Goal: Share content: Share content

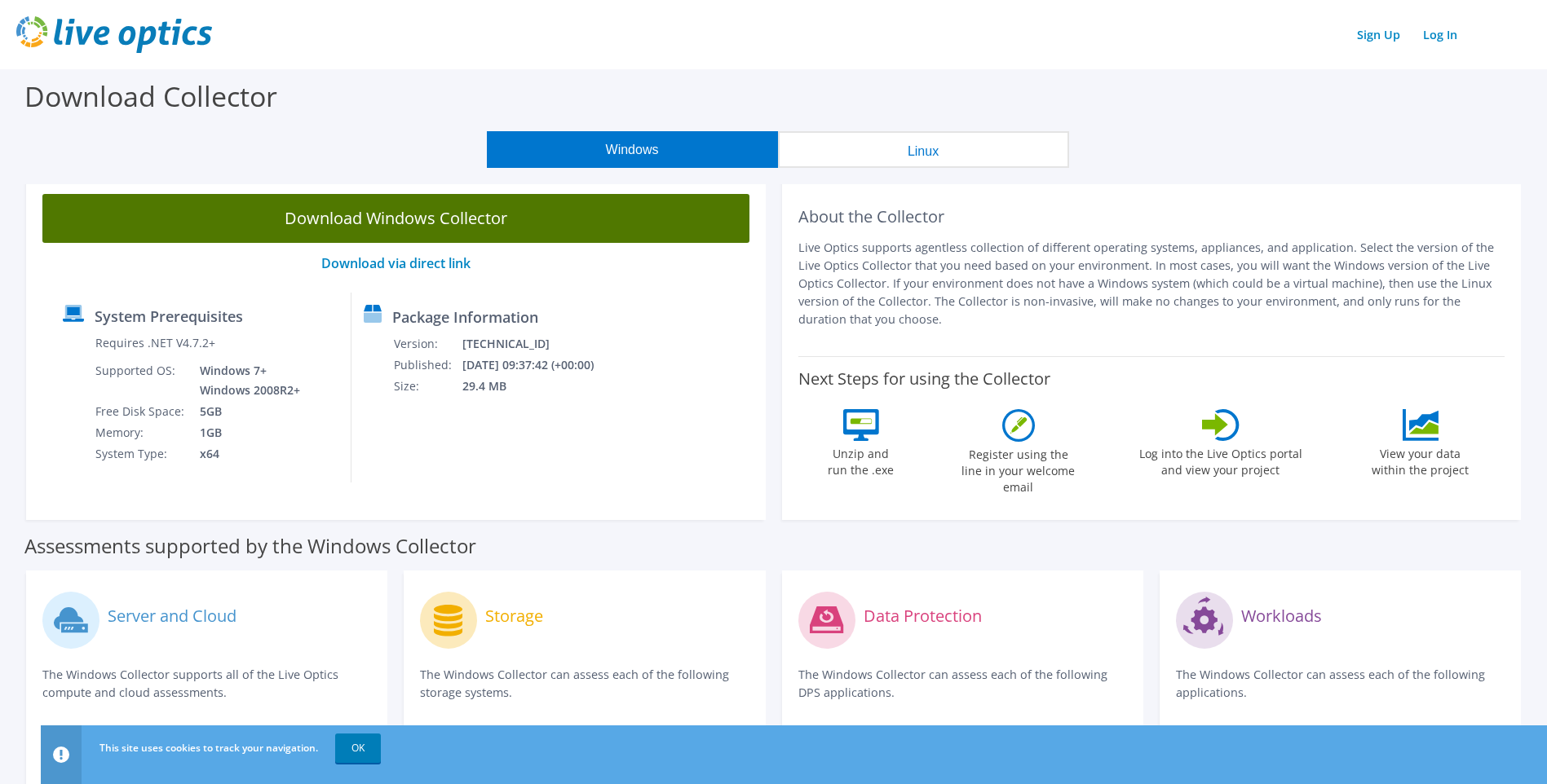
click at [278, 221] on link "Download Windows Collector" at bounding box center [396, 218] width 707 height 49
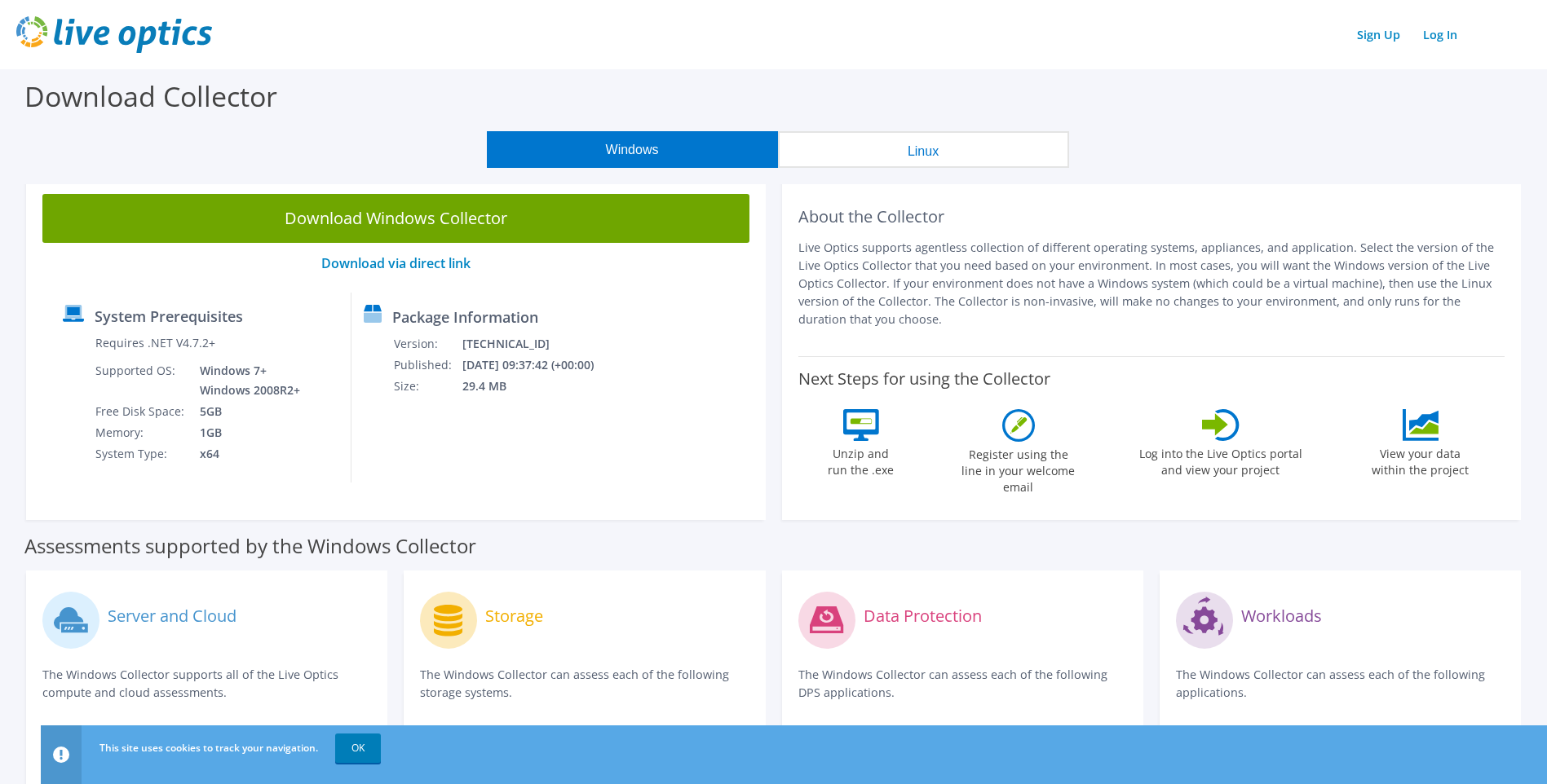
click at [422, 133] on div "Windows Linux" at bounding box center [777, 149] width 1522 height 37
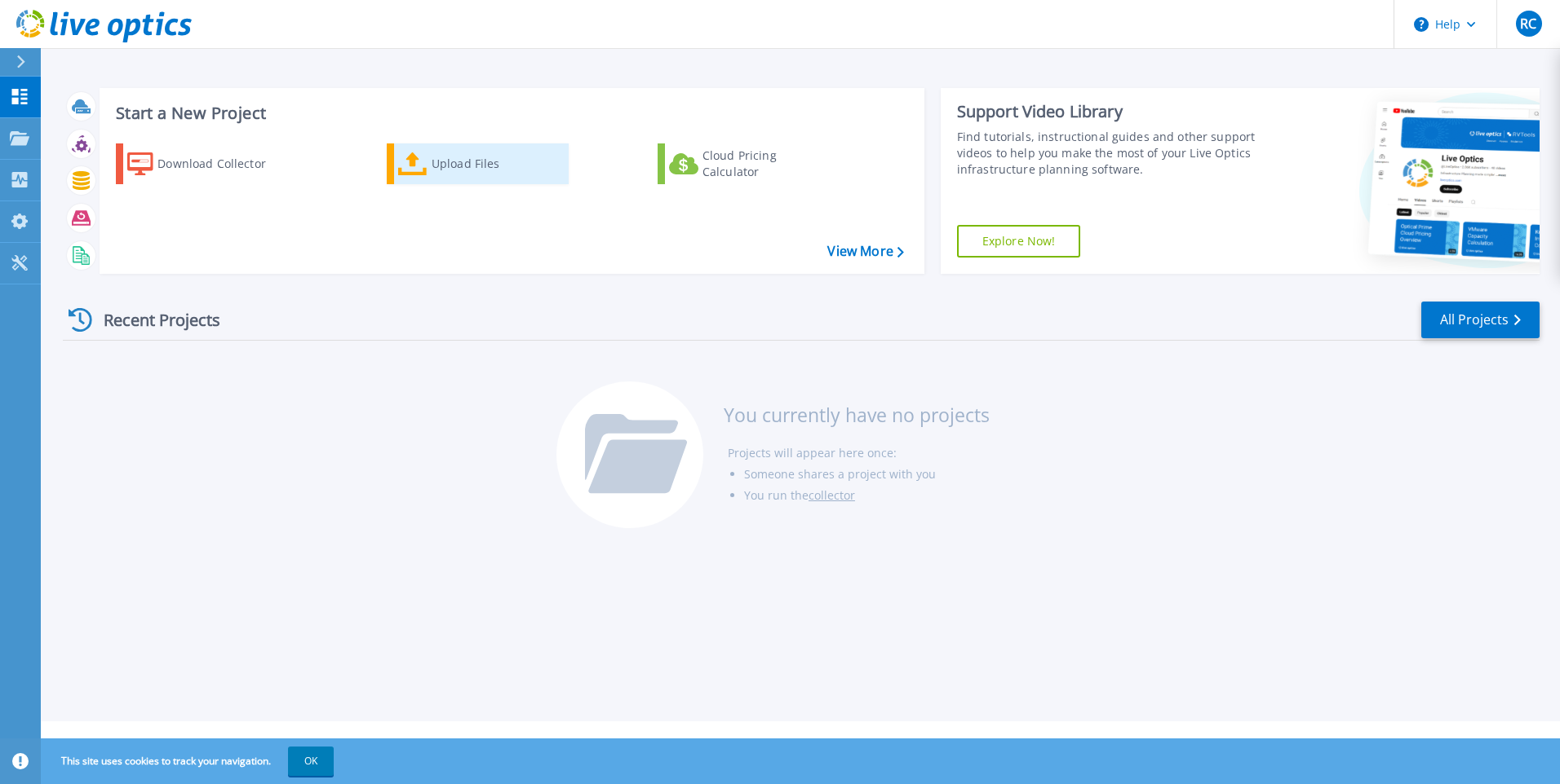
click at [555, 211] on div "Download Collector Upload Files Cloud Pricing Calculator" at bounding box center [509, 198] width 814 height 135
click at [440, 159] on div "Upload Files" at bounding box center [497, 164] width 131 height 33
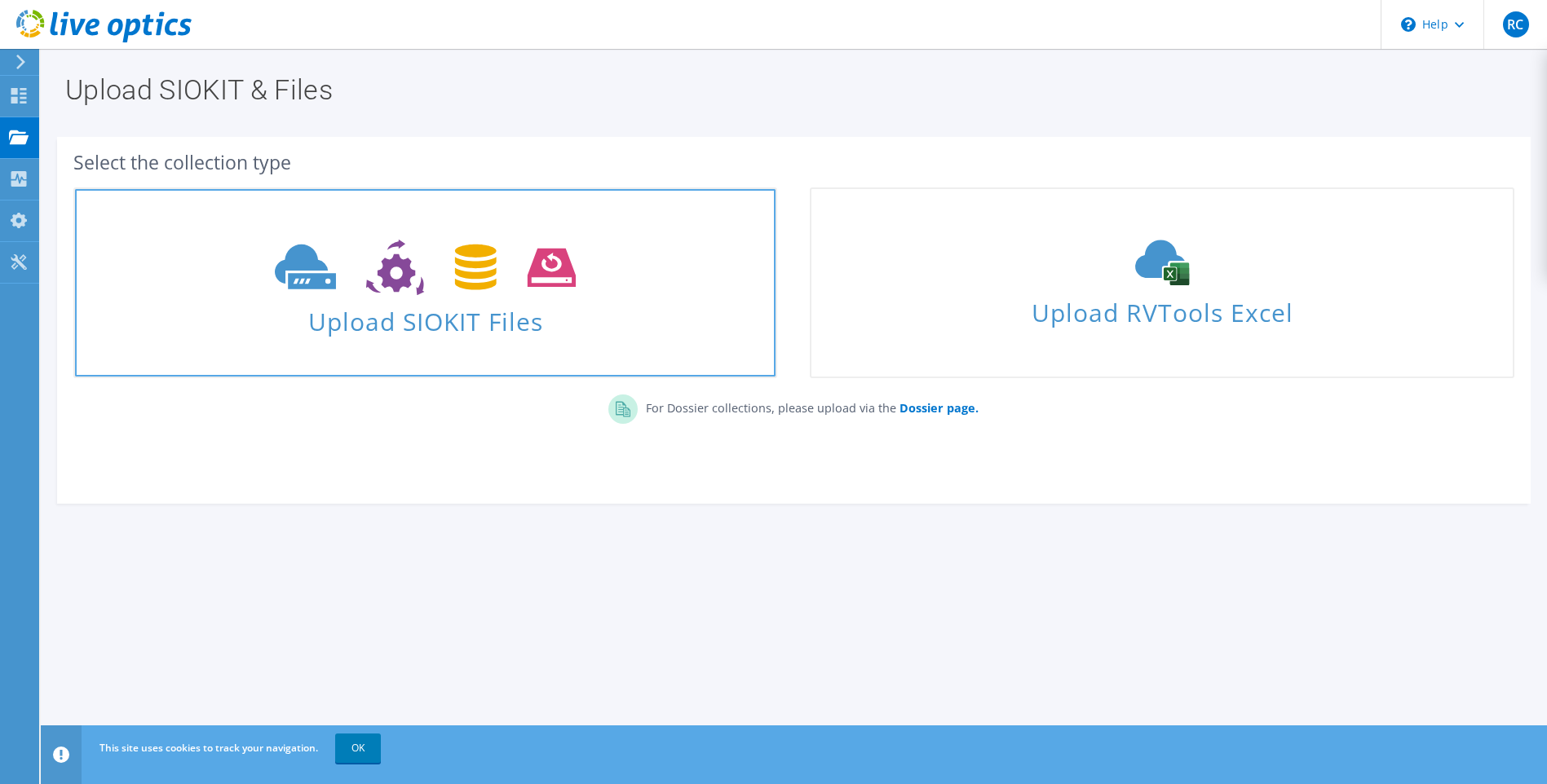
click at [455, 304] on span "Upload SIOKIT Files" at bounding box center [425, 317] width 700 height 35
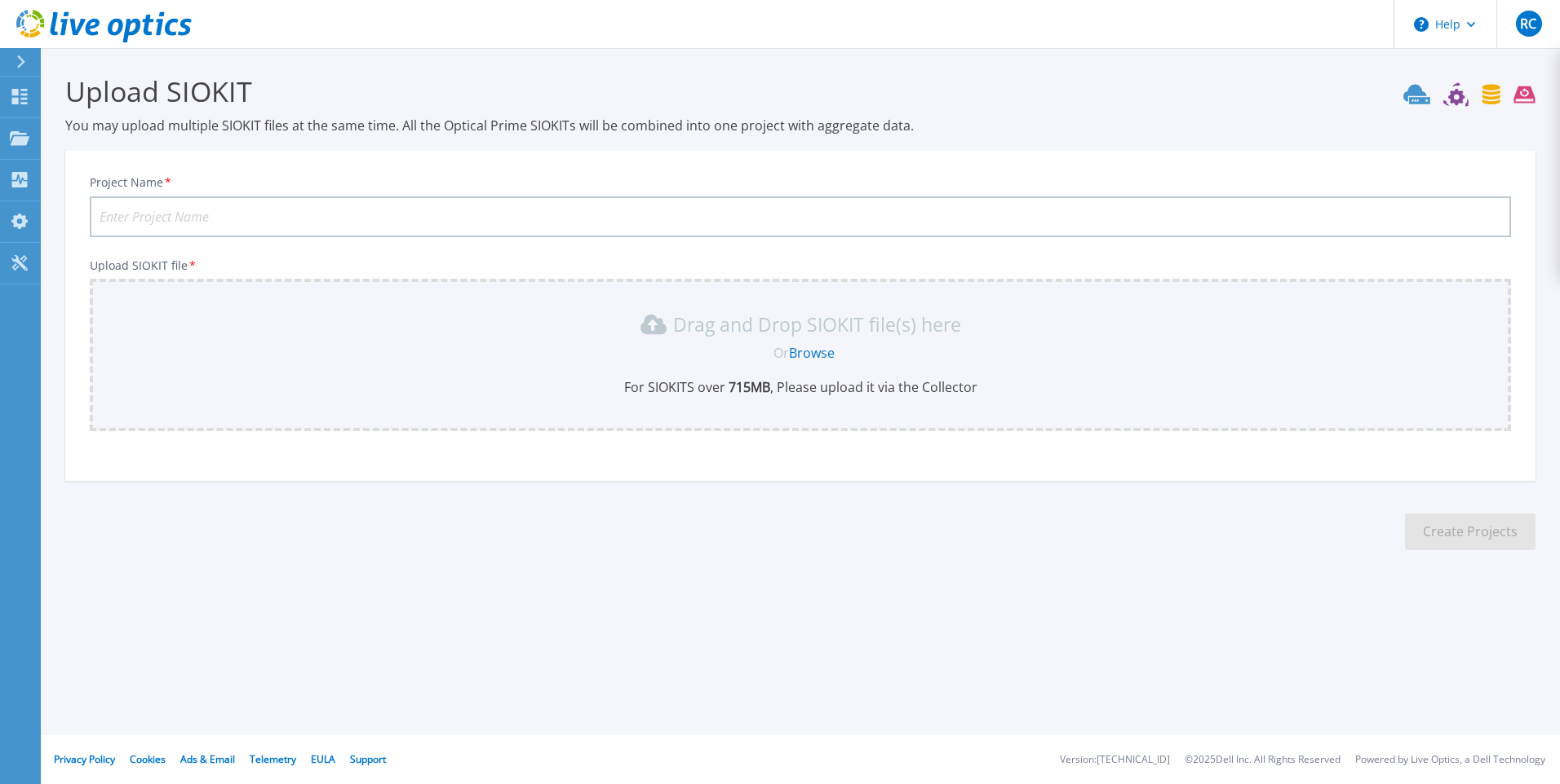
click at [1297, 220] on input "Project Name *" at bounding box center [799, 217] width 1421 height 41
type input "[GEOGRAPHIC_DATA]"
click at [801, 353] on link "Browse" at bounding box center [812, 353] width 46 height 18
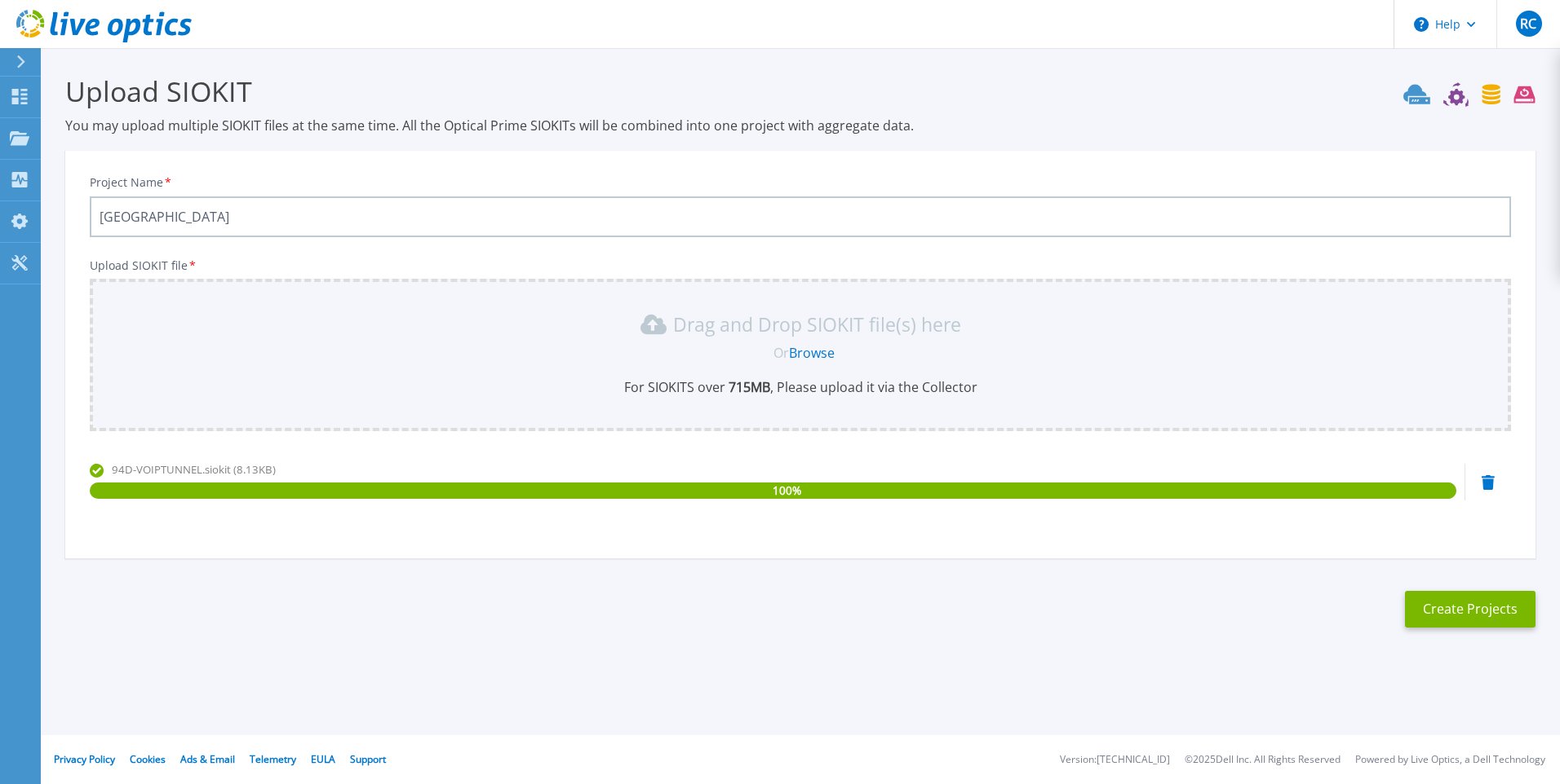
click at [1479, 629] on section "Upload SIOKIT You may upload multiple SIOKIT files at the same time. All the Op…" at bounding box center [799, 355] width 1518 height 616
click at [1478, 617] on button "Create Projects" at bounding box center [1470, 610] width 131 height 37
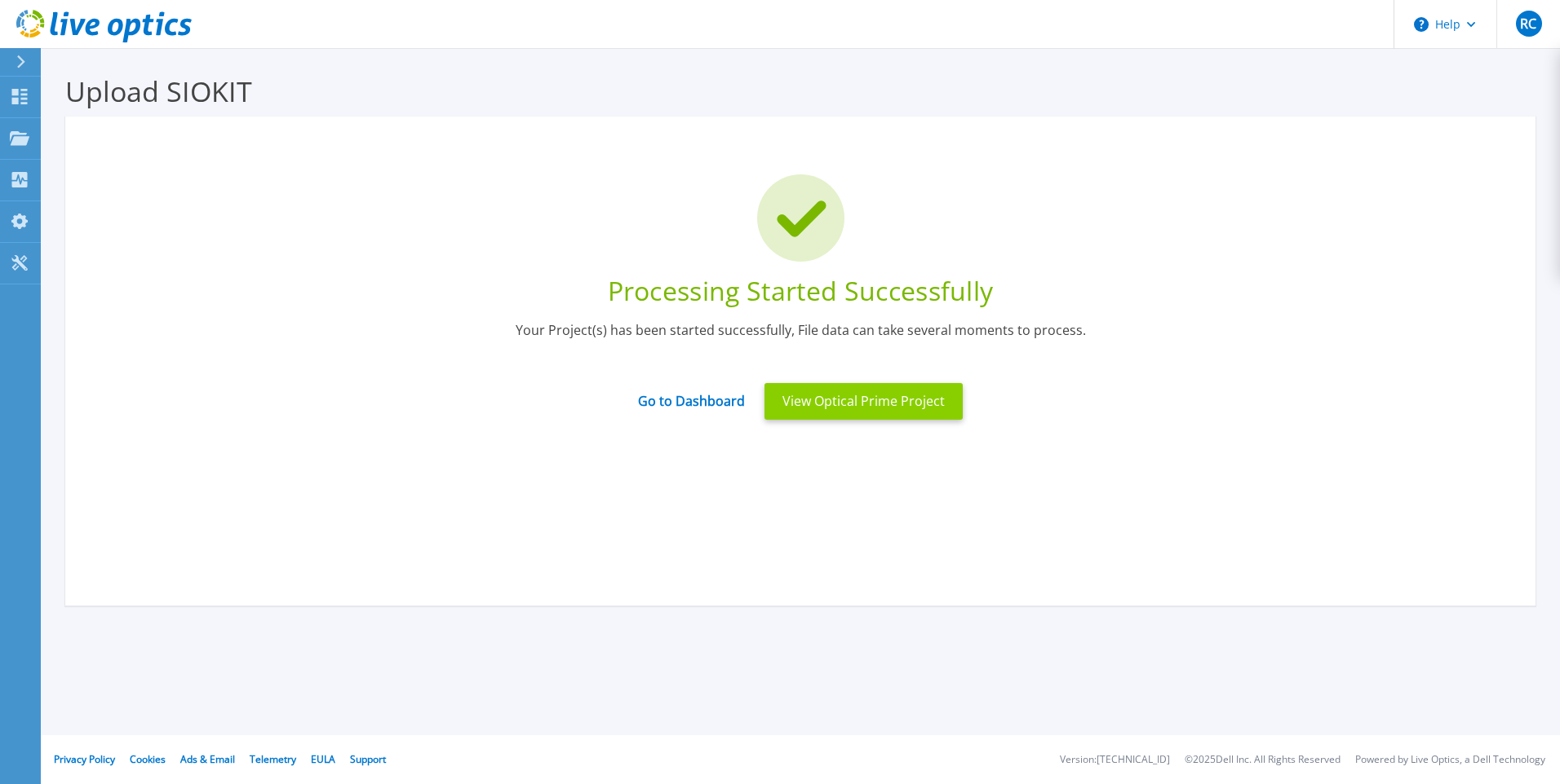
click at [845, 404] on button "View Optical Prime Project" at bounding box center [863, 402] width 198 height 37
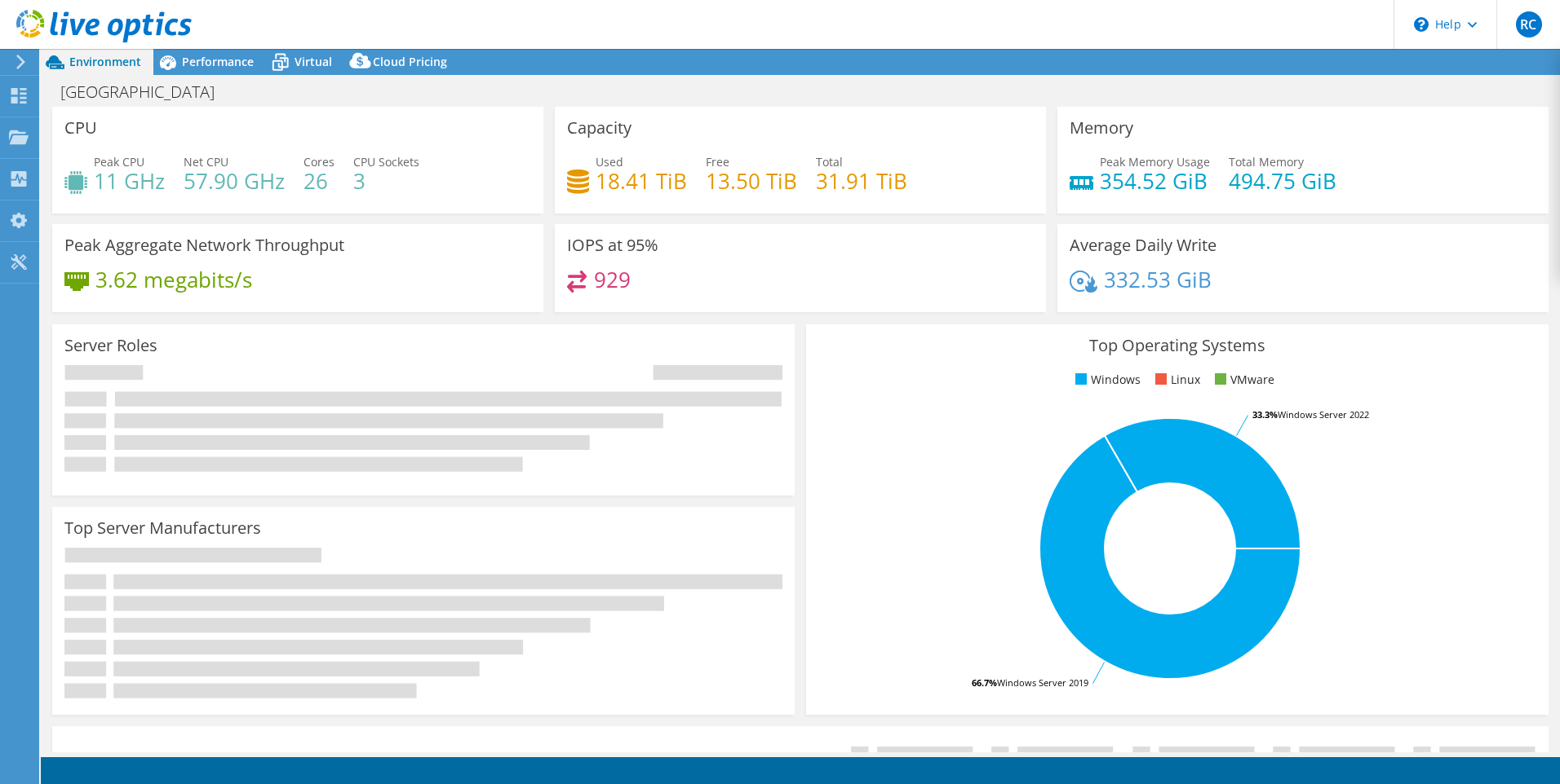
click at [549, 188] on div "Capacity Used 18.41 TiB Free 13.50 TiB Total 31.91 TiB" at bounding box center [800, 160] width 502 height 107
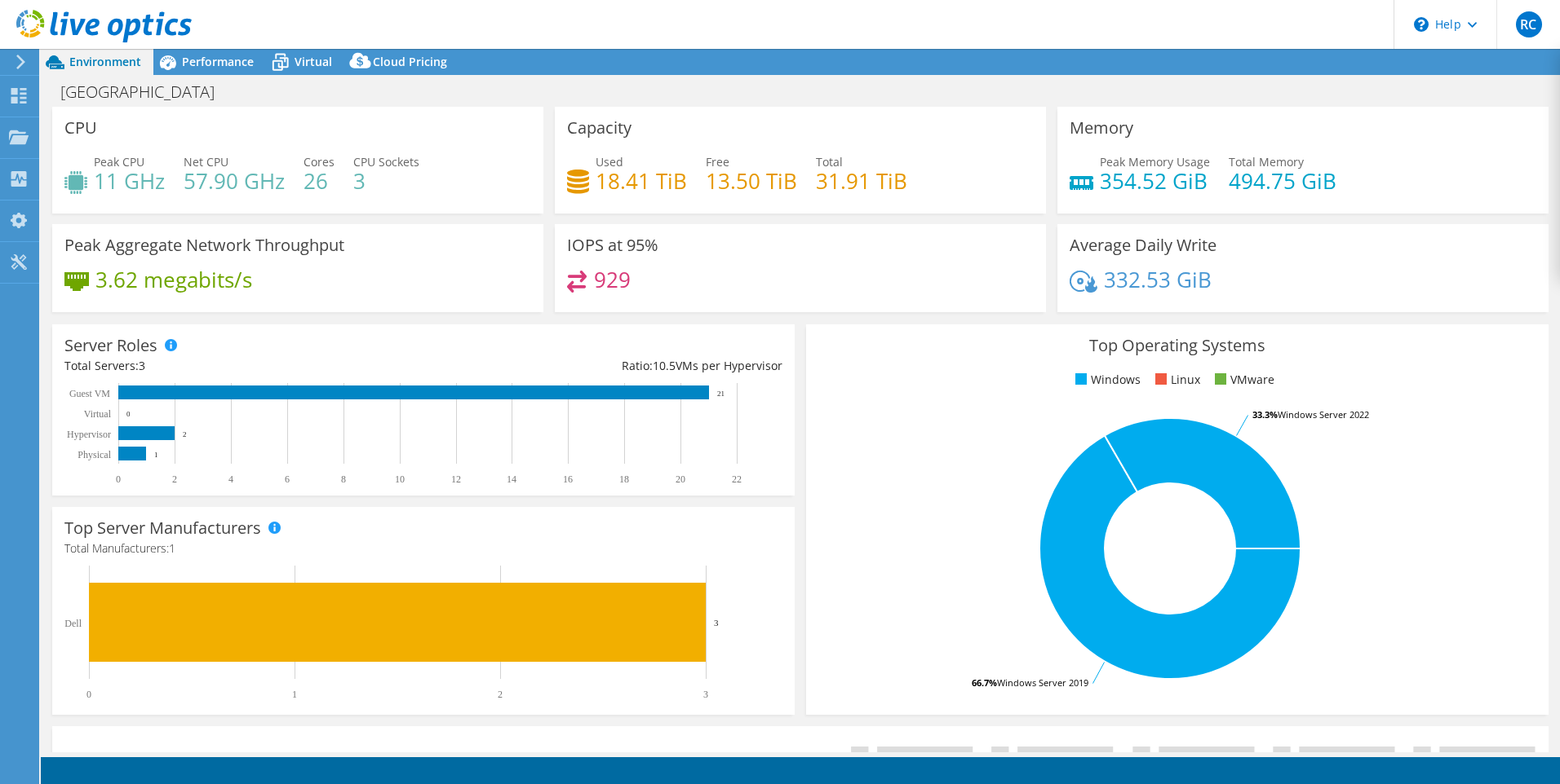
select select "USD"
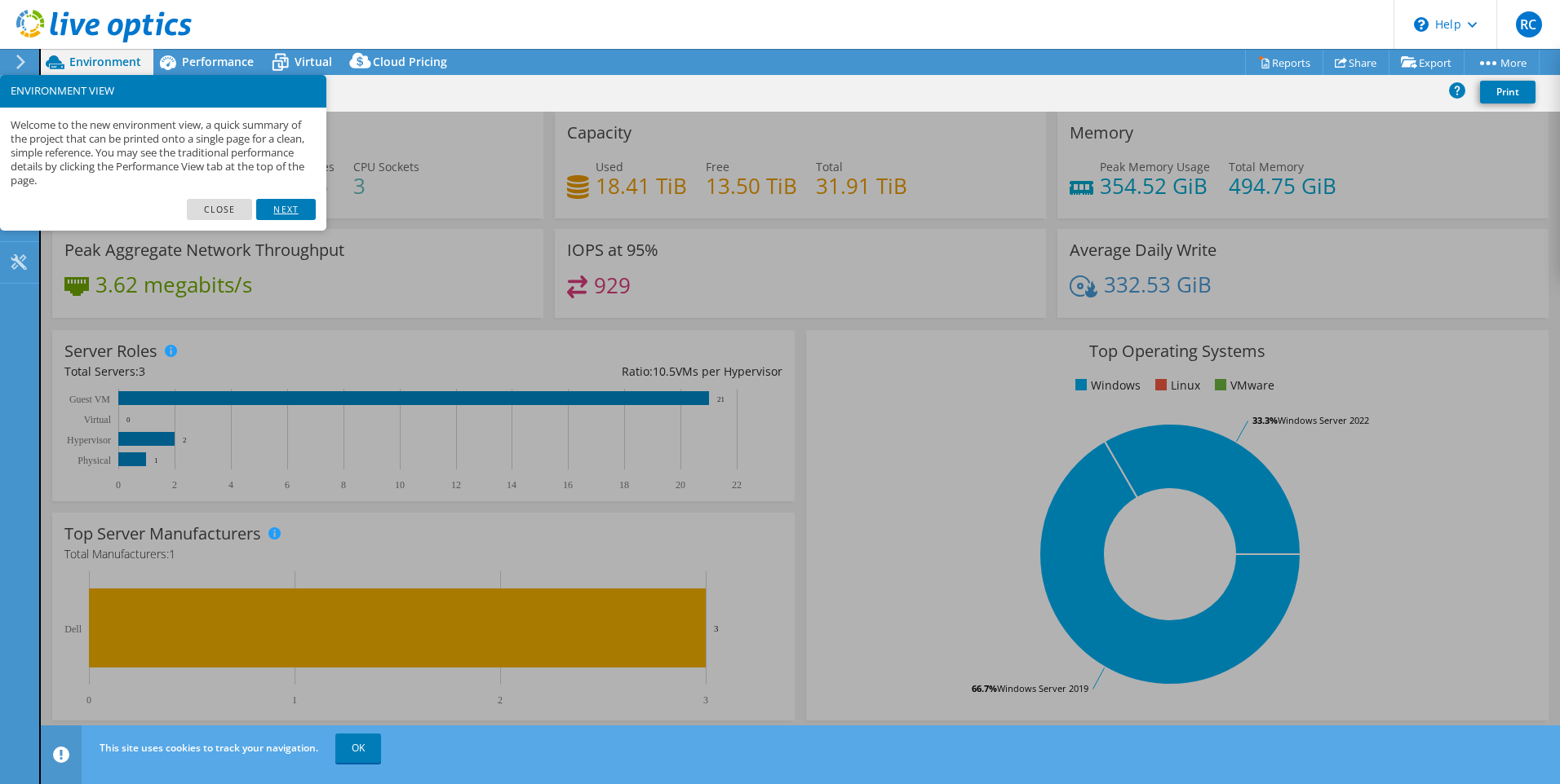
click at [283, 203] on link "Next" at bounding box center [286, 209] width 58 height 21
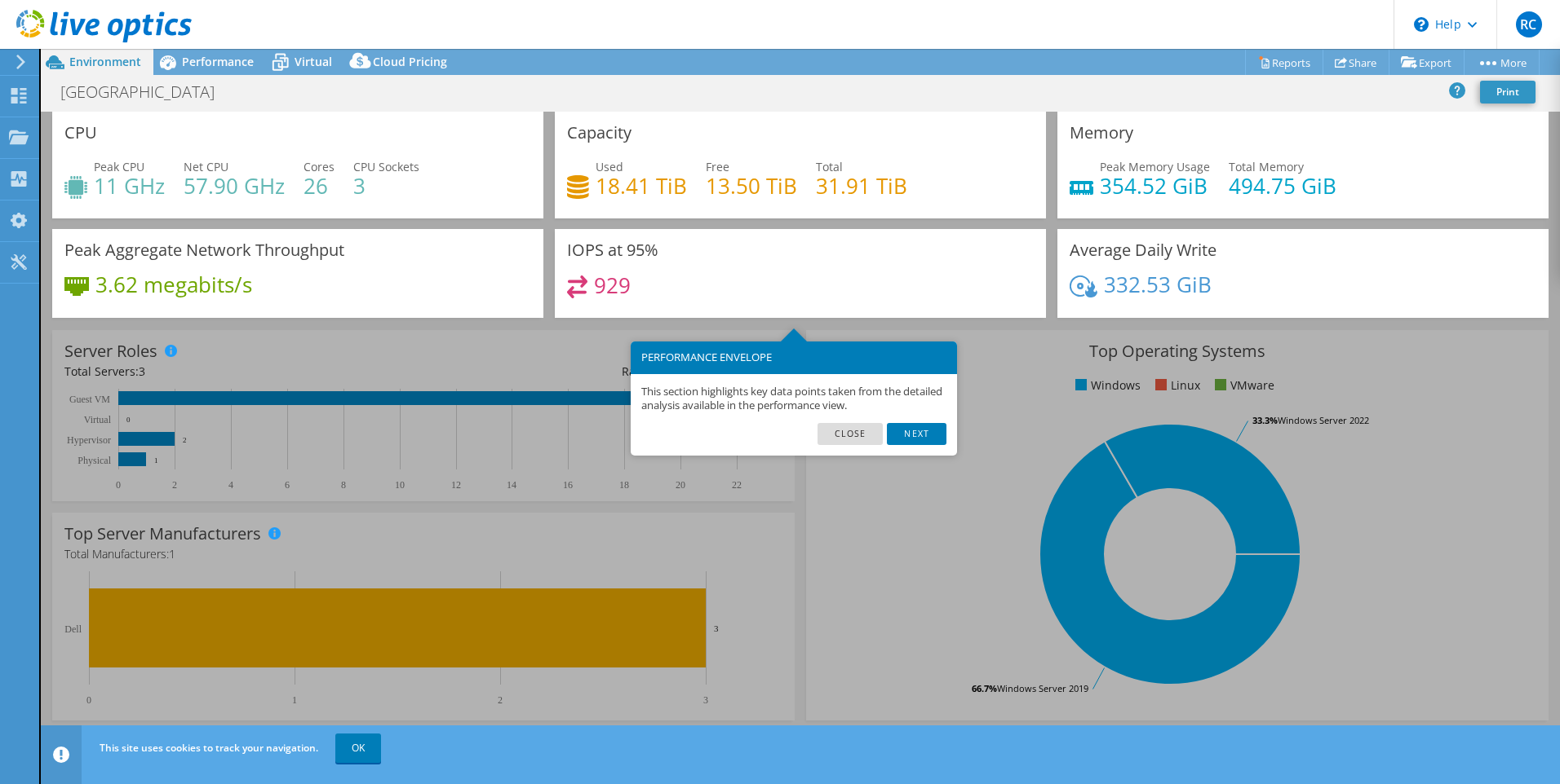
click at [554, 246] on div "IOPS at 95% 929" at bounding box center [799, 273] width 491 height 89
click at [835, 433] on link "Close" at bounding box center [850, 434] width 66 height 21
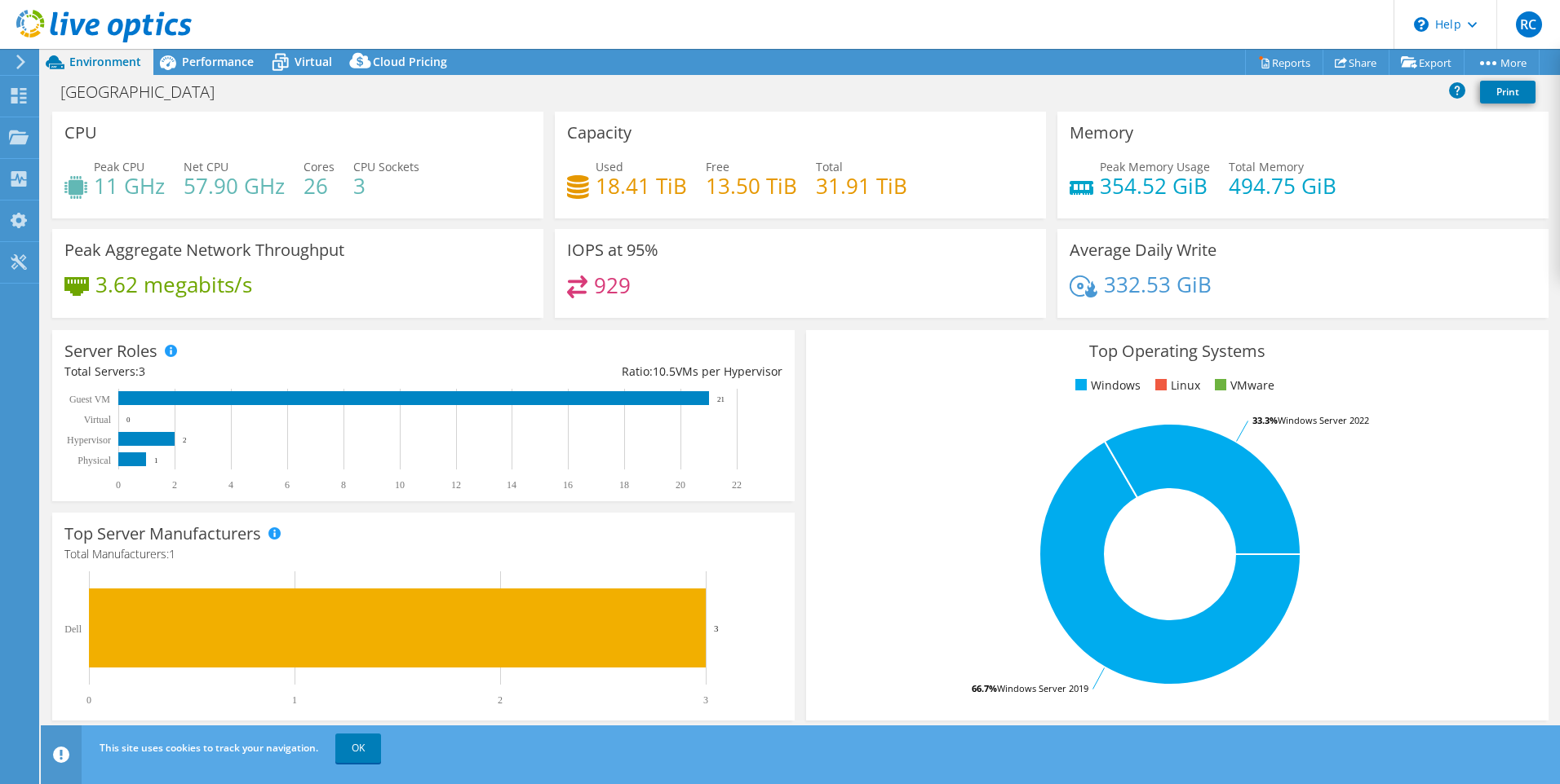
click at [800, 407] on div "Top Operating Systems Windows Linux VMware 66.7% Windows Server 2019 33.3% Wind…" at bounding box center [1177, 525] width 753 height 402
click at [263, 392] on rect at bounding box center [414, 399] width 591 height 14
click at [149, 435] on rect at bounding box center [147, 439] width 57 height 14
click at [119, 458] on rect at bounding box center [132, 460] width 27 height 14
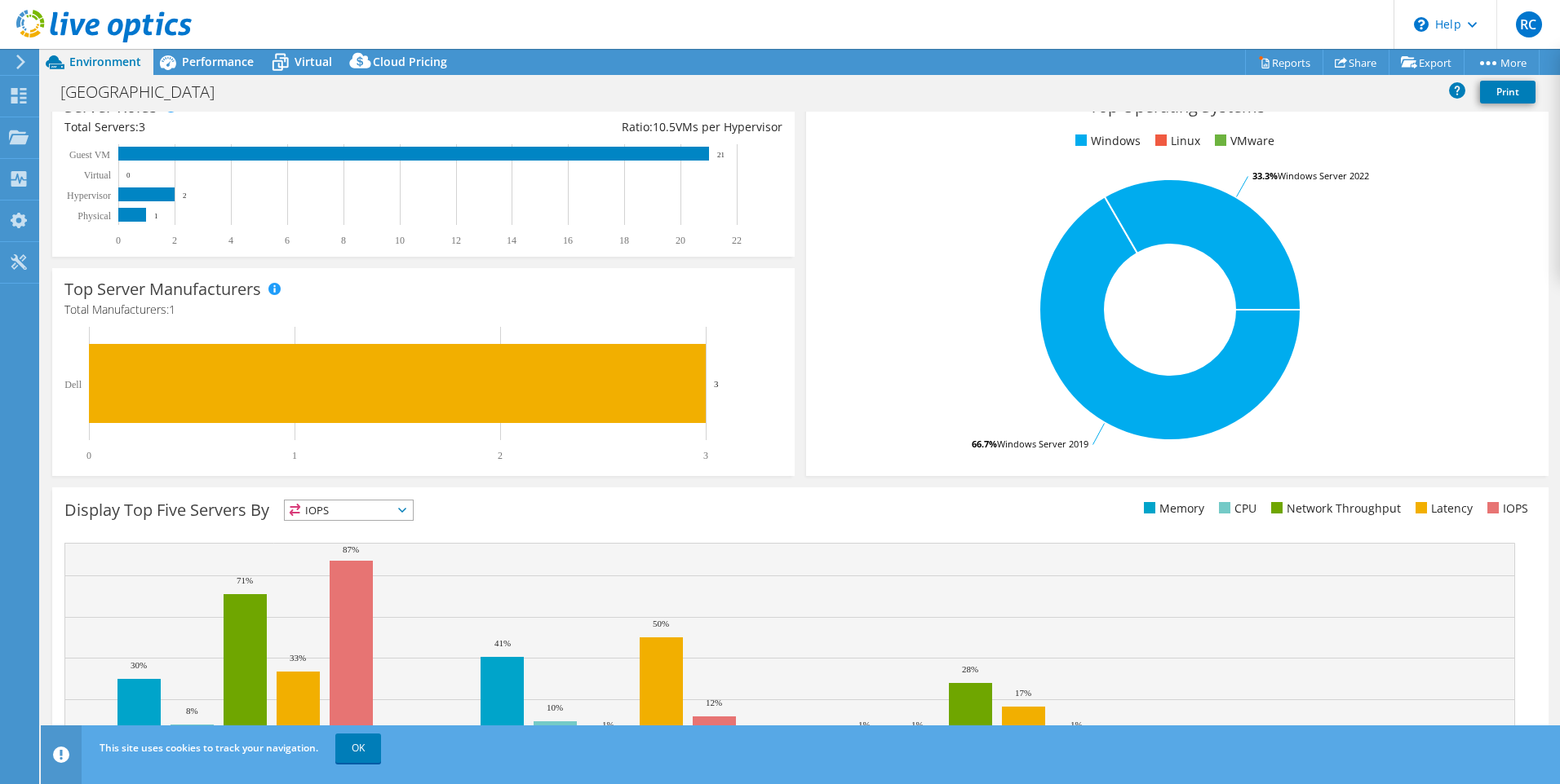
scroll to position [304, 0]
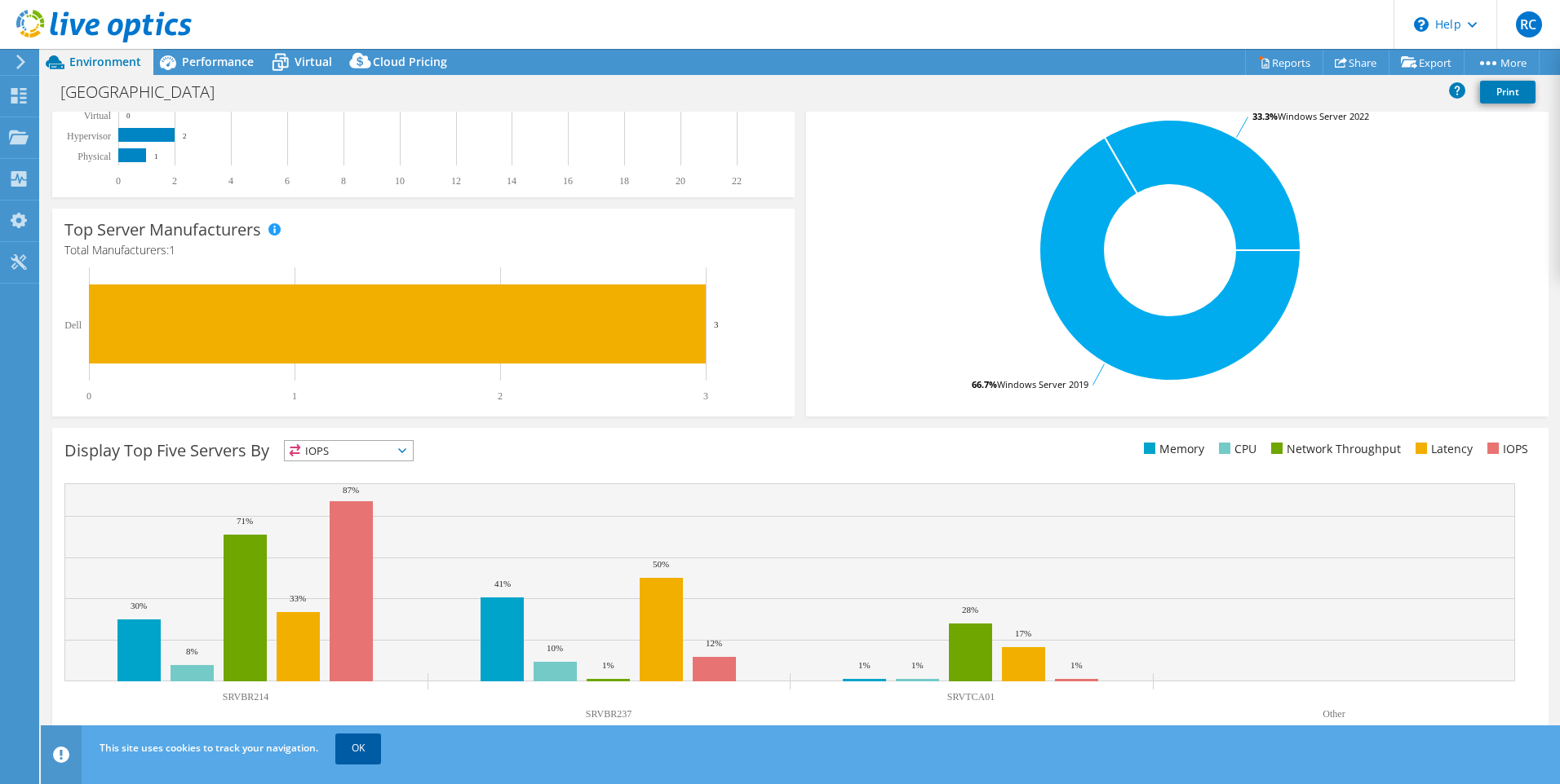
click at [368, 752] on link "OK" at bounding box center [358, 748] width 46 height 29
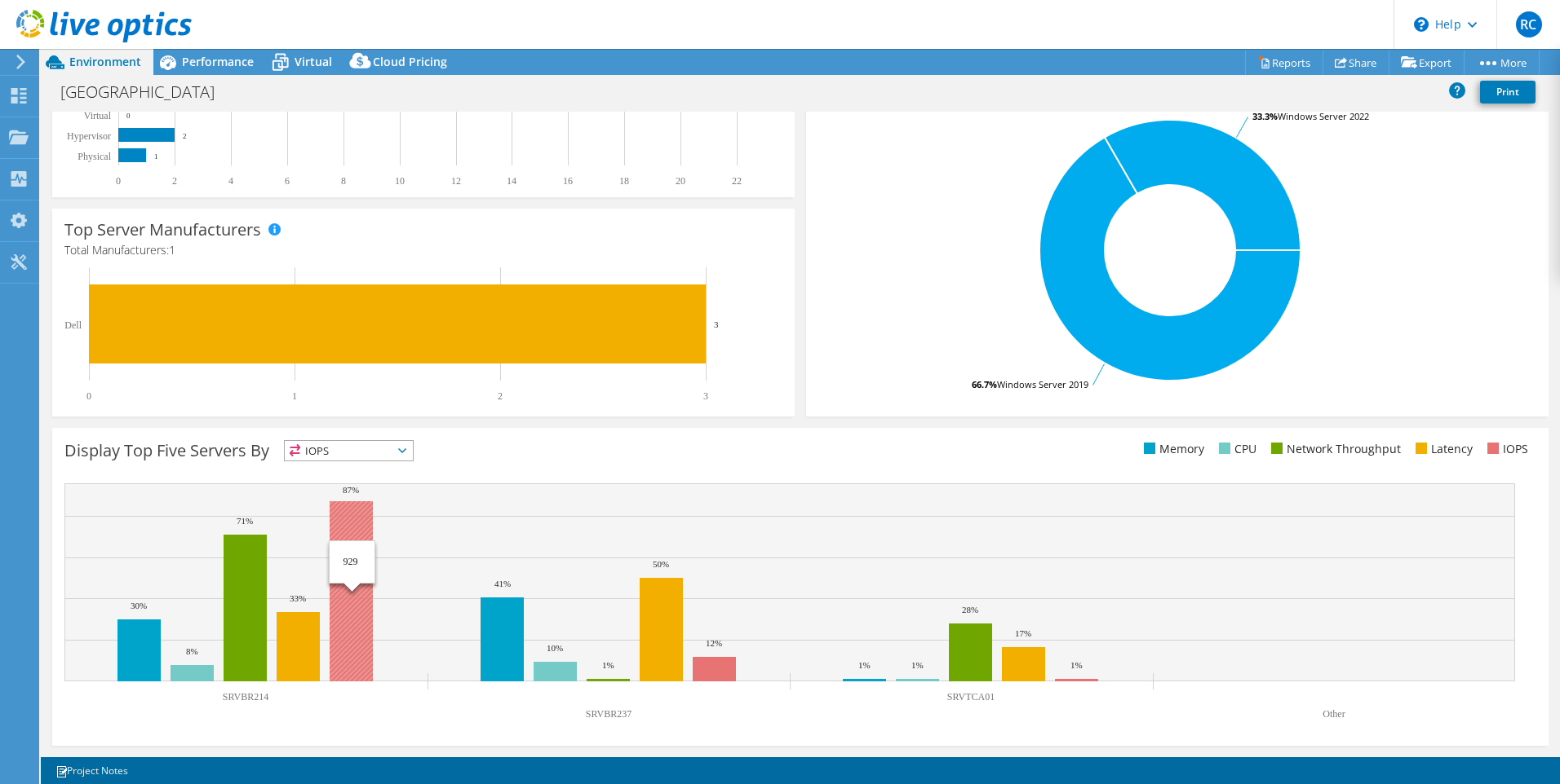
scroll to position [0, 0]
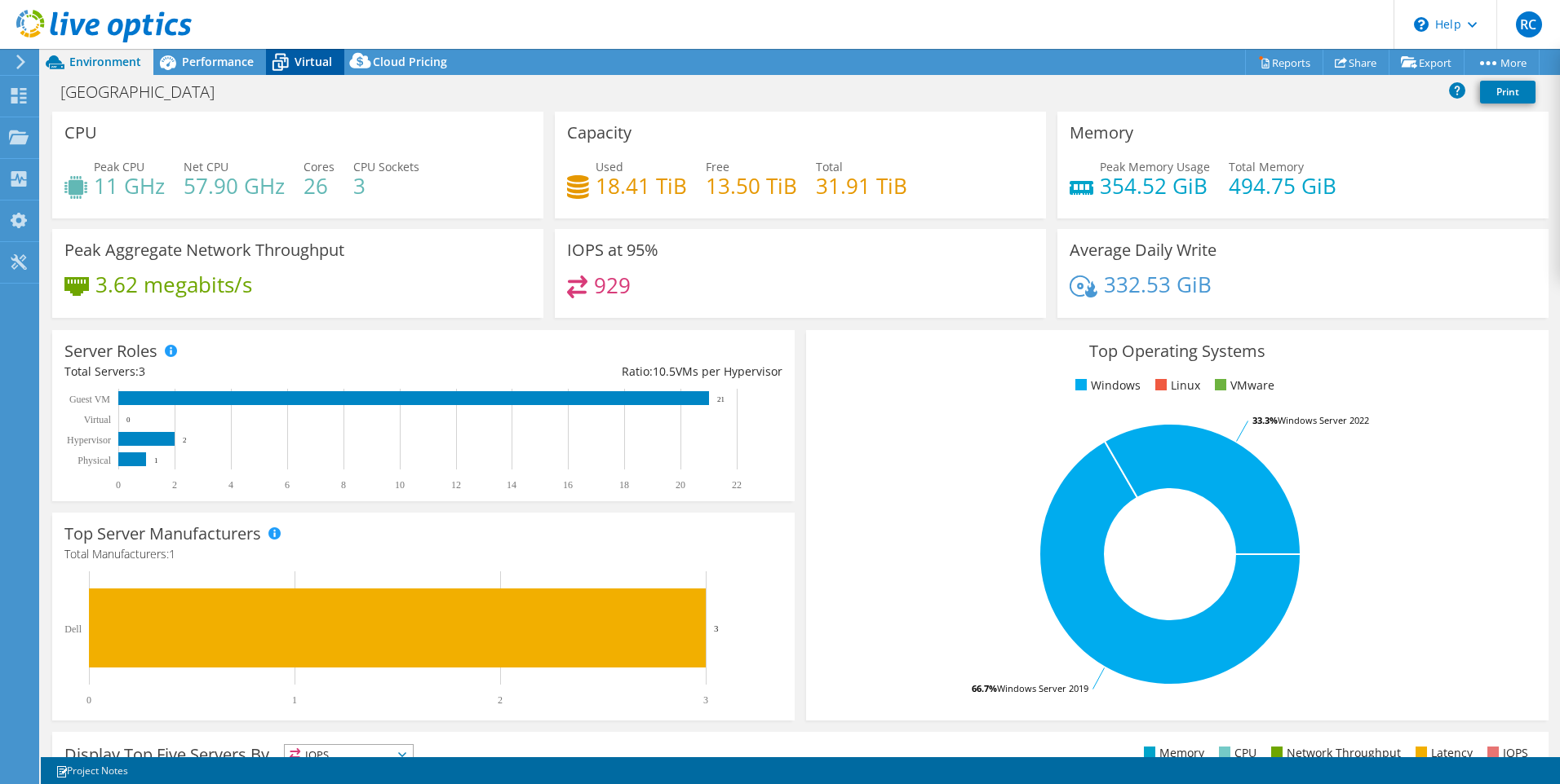
click at [315, 61] on span "Virtual" at bounding box center [313, 62] width 37 height 16
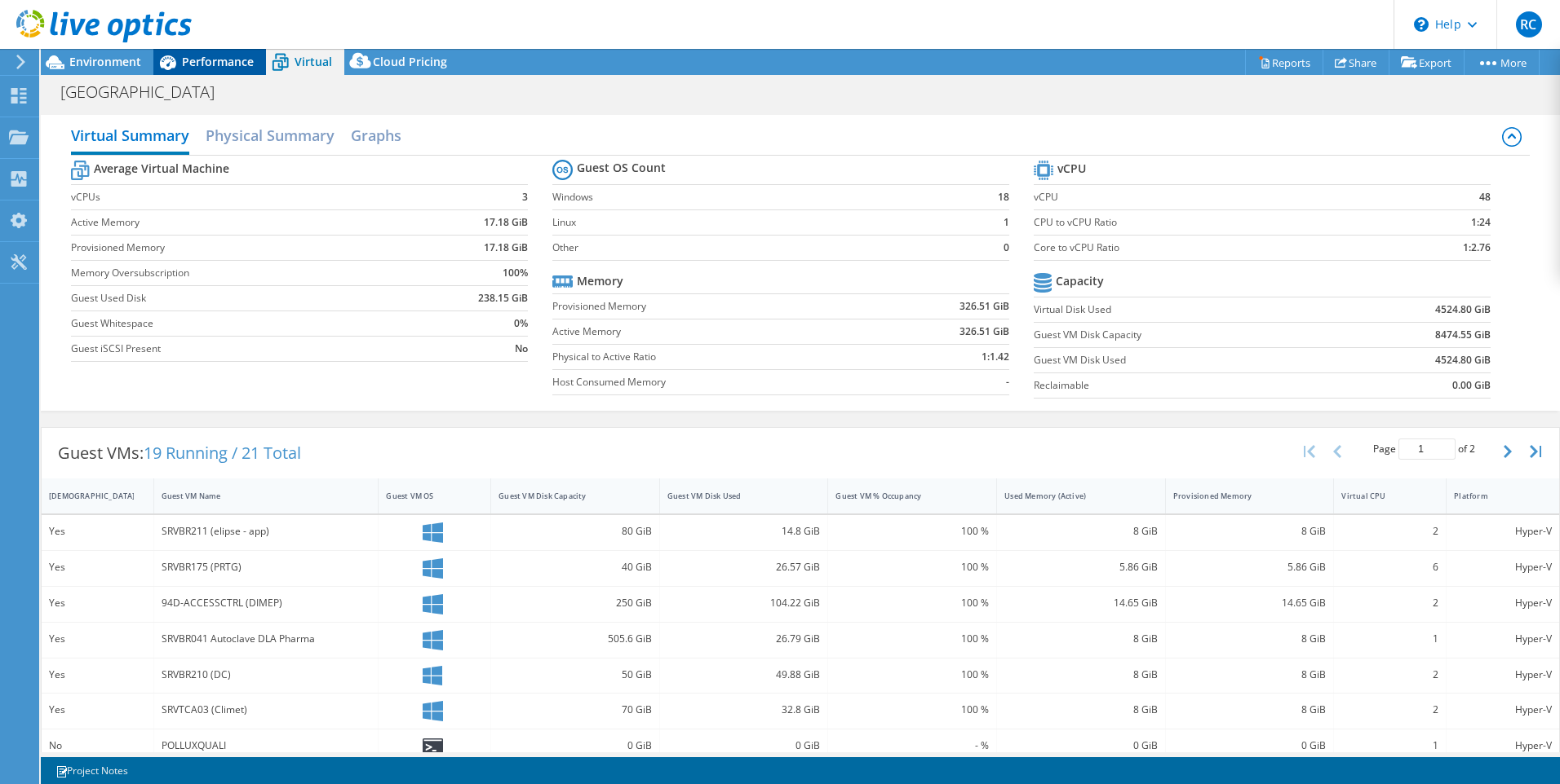
click at [211, 60] on span "Performance" at bounding box center [218, 62] width 72 height 16
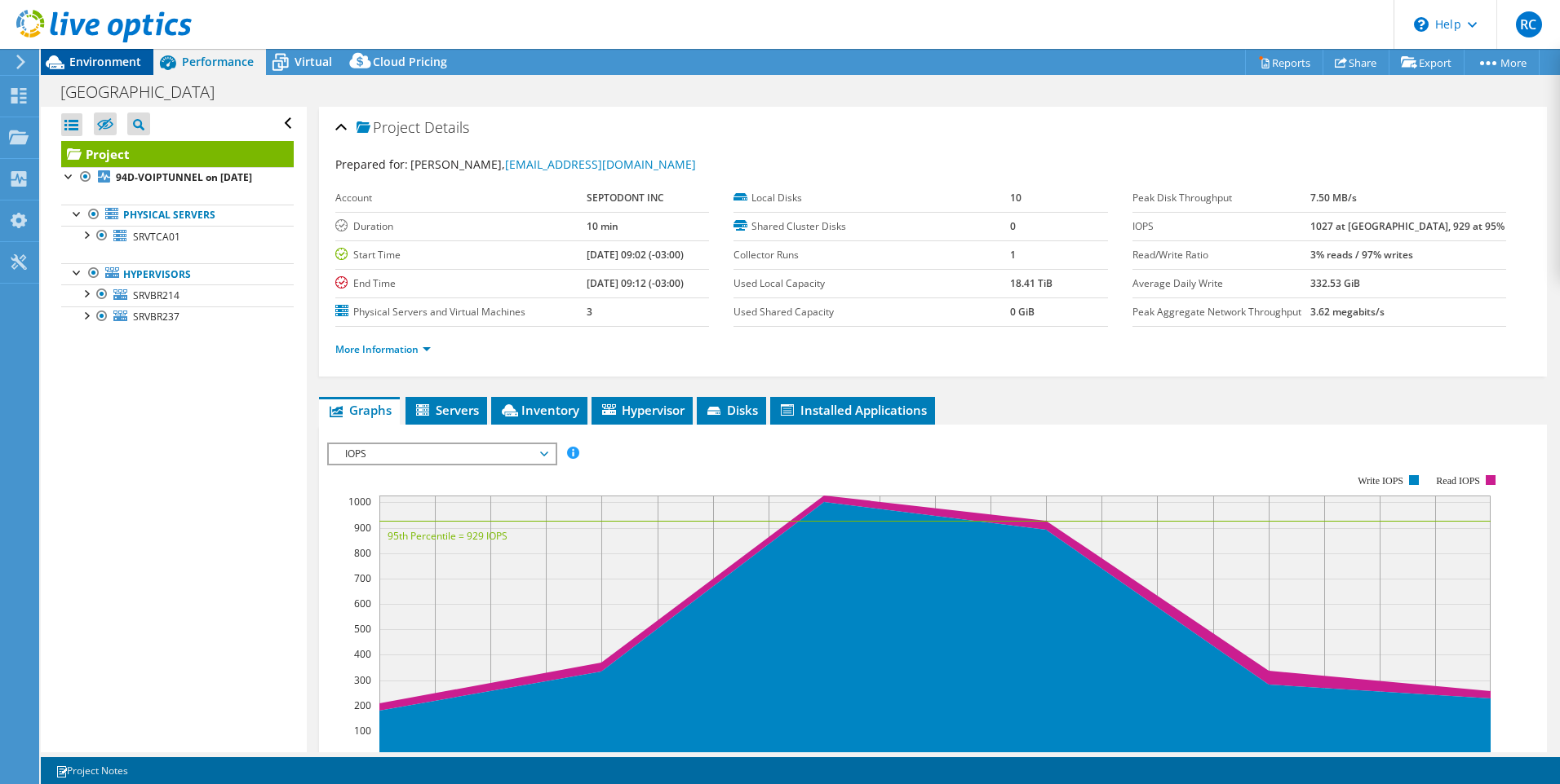
click at [84, 58] on span "Environment" at bounding box center [104, 62] width 72 height 16
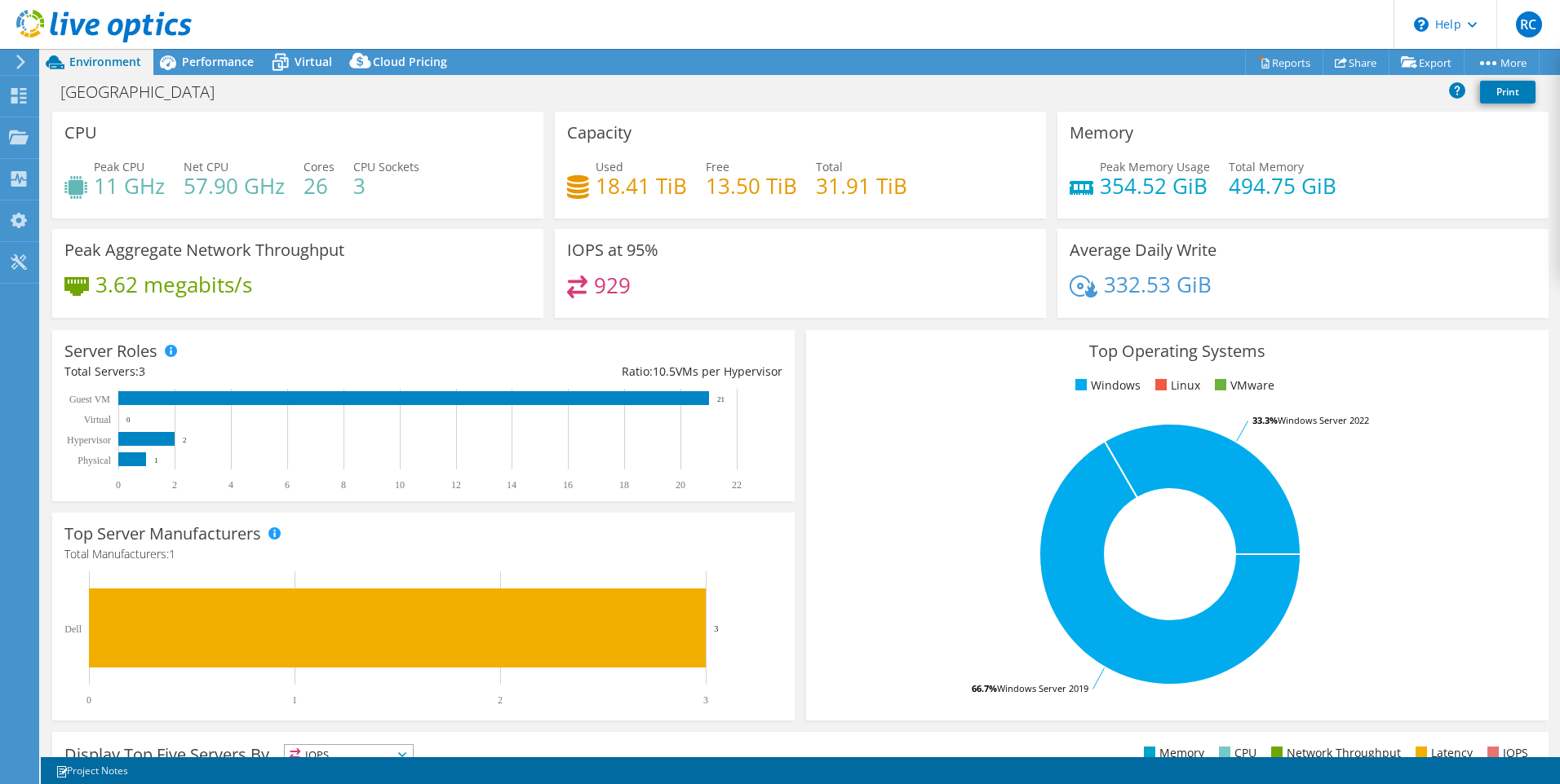
click at [549, 316] on div "IOPS at 95% 929" at bounding box center [800, 273] width 502 height 89
click at [800, 384] on div "Top Operating Systems Windows Linux VMware 66.7% Windows Server 2019 33.3% Wind…" at bounding box center [1177, 525] width 753 height 402
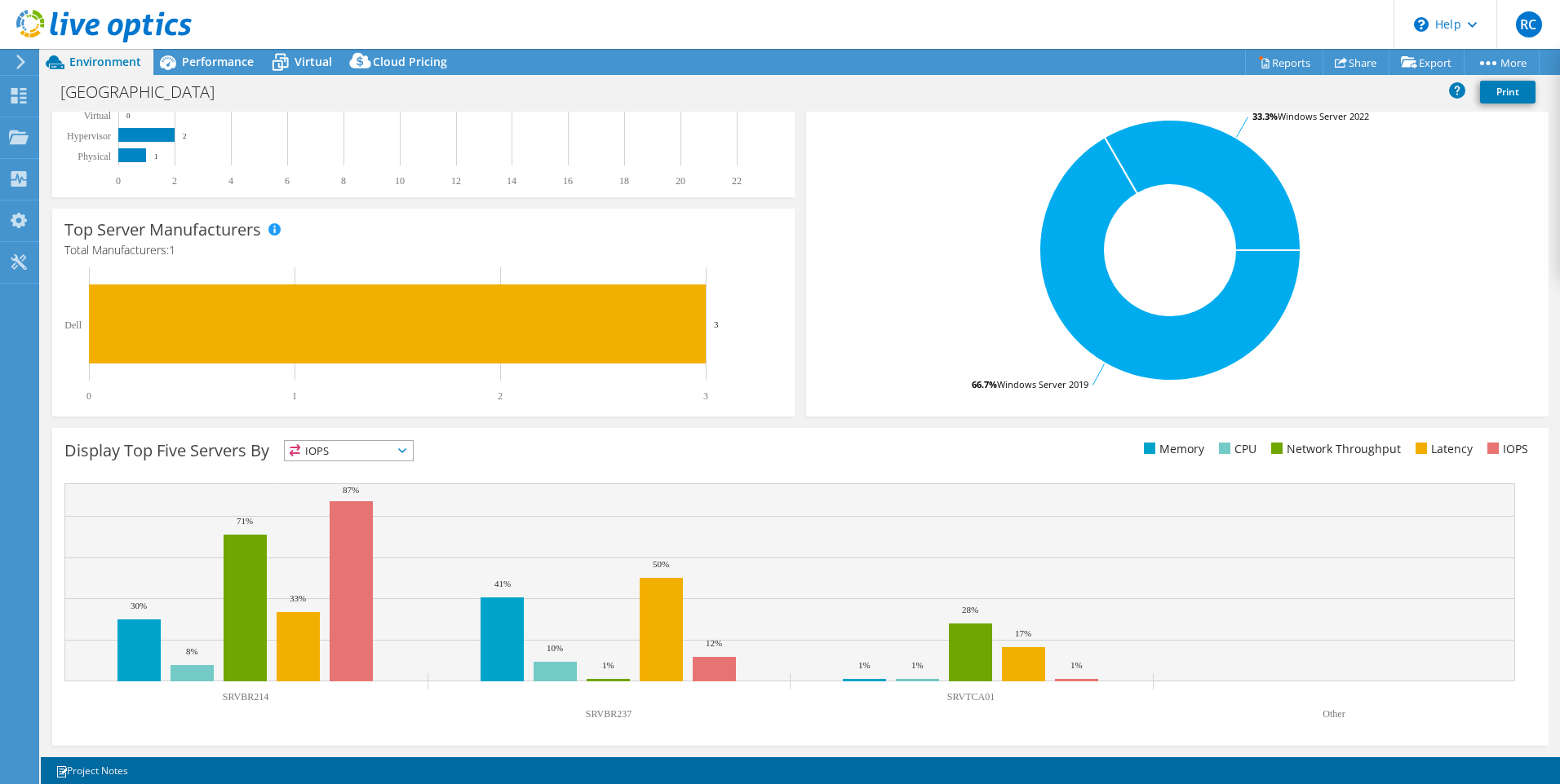
click at [881, 446] on ul "Memory CPU Network Throughput Latency IOPS" at bounding box center [1168, 449] width 736 height 19
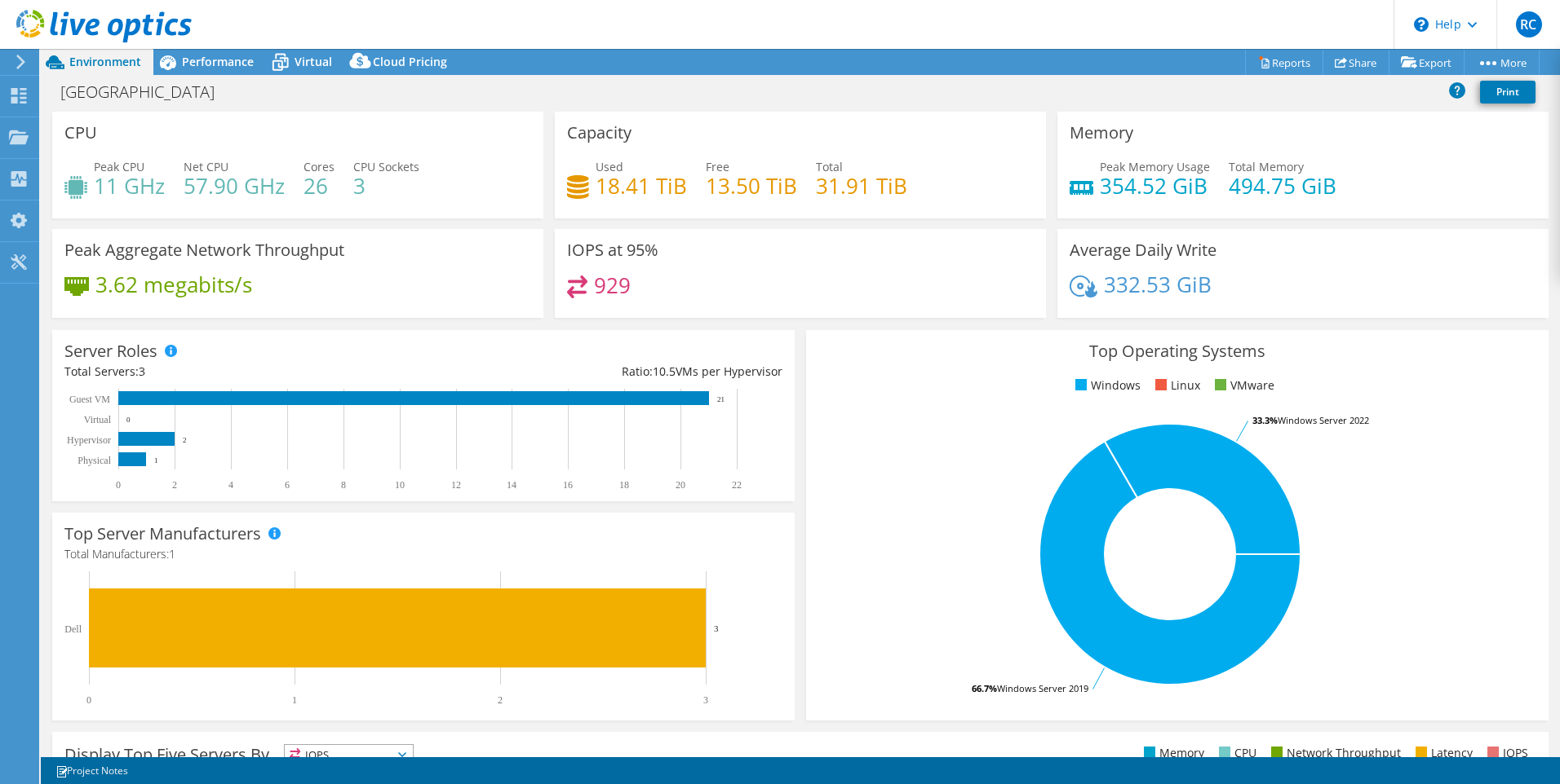
click at [1051, 301] on div "Average Daily Write 332.53 GiB" at bounding box center [1303, 273] width 502 height 89
click at [389, 58] on span "Cloud Pricing" at bounding box center [410, 62] width 74 height 16
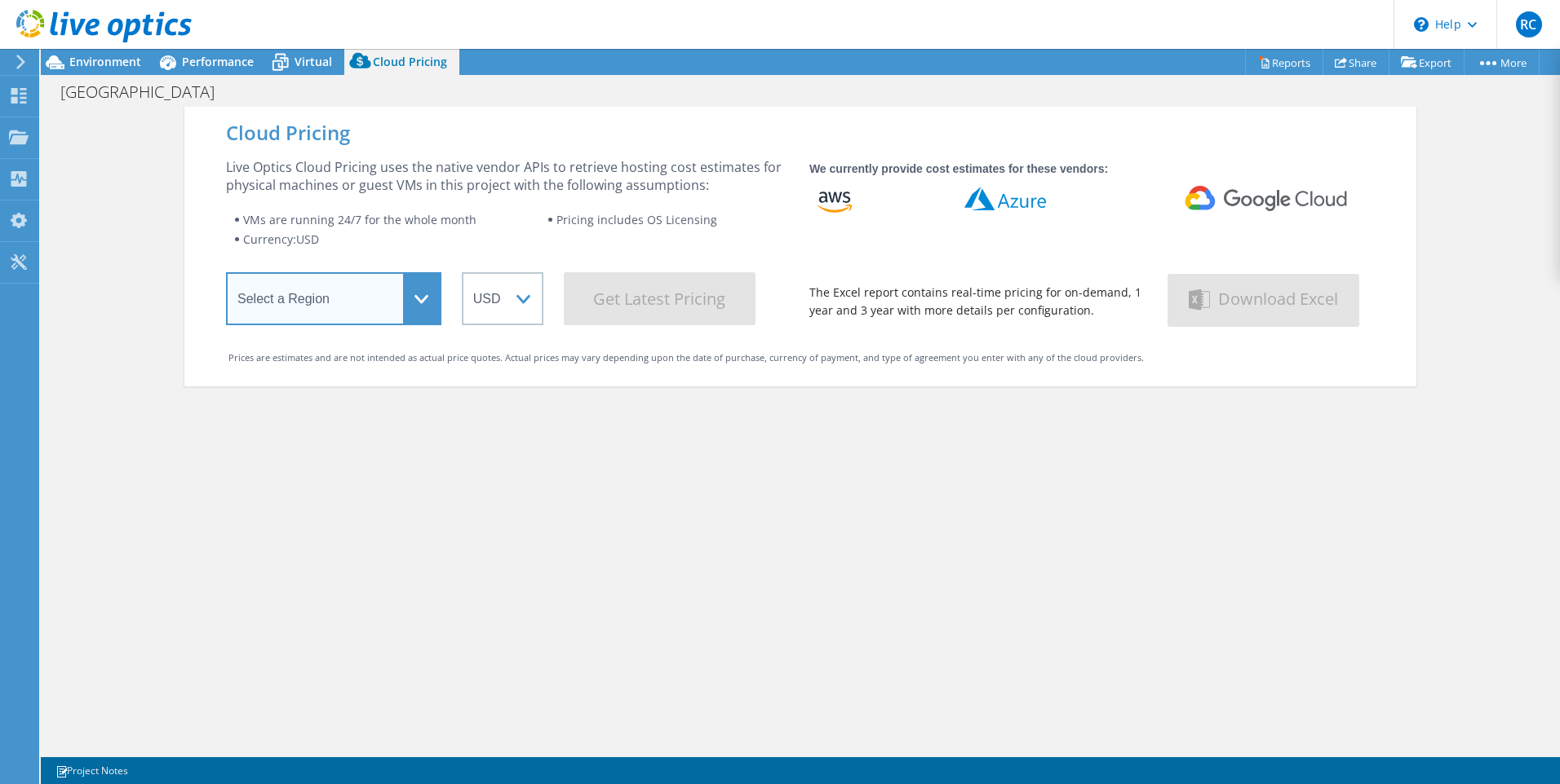
click at [350, 314] on select "Select a Region Asia Pacific (Hong Kong) Asia Pacific (Mumbai) Asia Pacific (Se…" at bounding box center [333, 299] width 216 height 53
select select "SouthAmerica"
click at [226, 276] on select "Select a Region Asia Pacific (Hong Kong) Asia Pacific (Mumbai) Asia Pacific (Se…" at bounding box center [333, 299] width 216 height 53
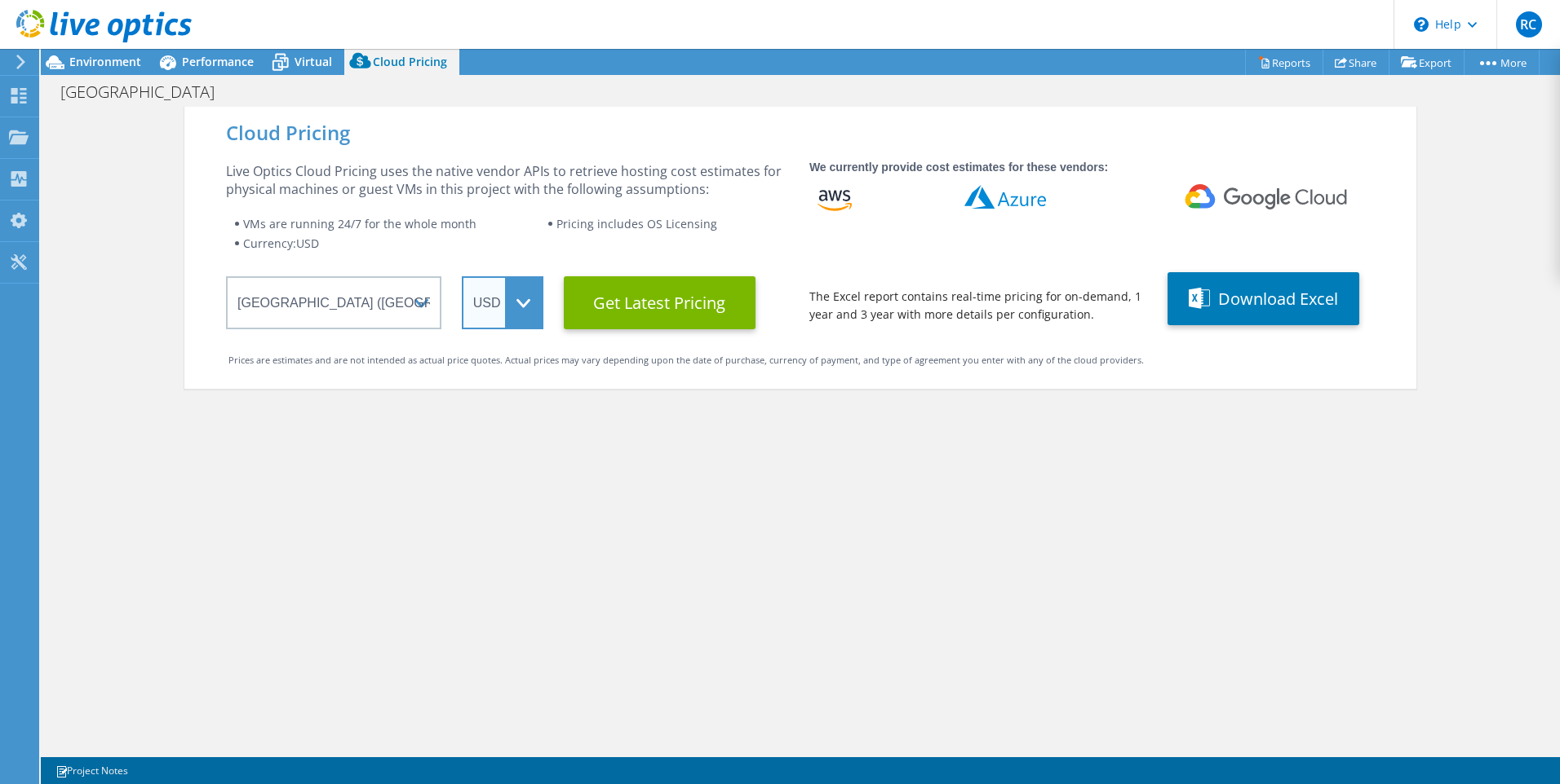
click at [485, 311] on select "ARS AUD BRL CAD CHF CLP CNY DKK EUR GBP HKD HUF INR JPY MXN MYR NOK NZD PEN SEK…" at bounding box center [502, 303] width 81 height 53
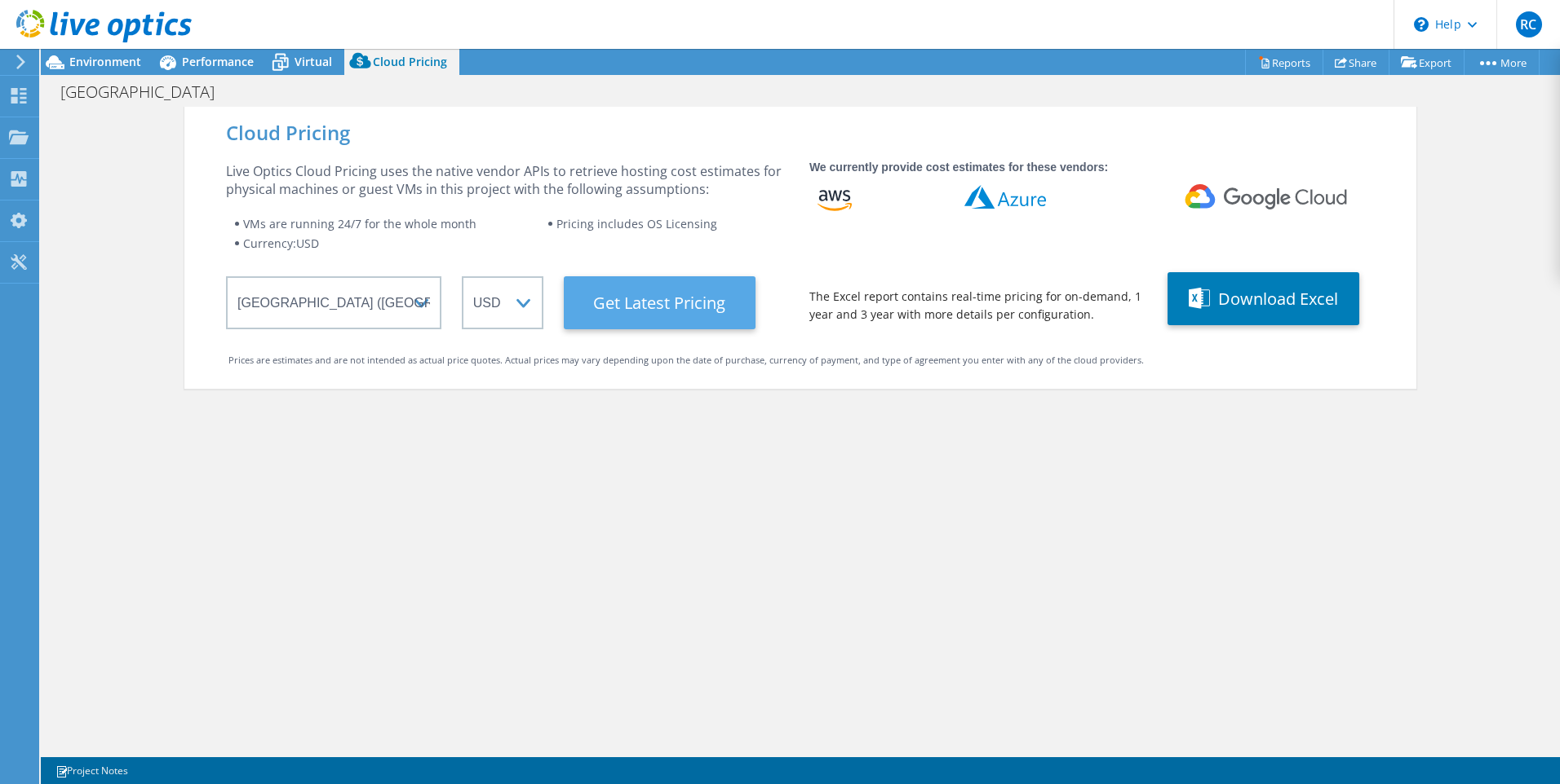
click at [604, 303] on Latest "Get Latest Pricing" at bounding box center [659, 303] width 192 height 53
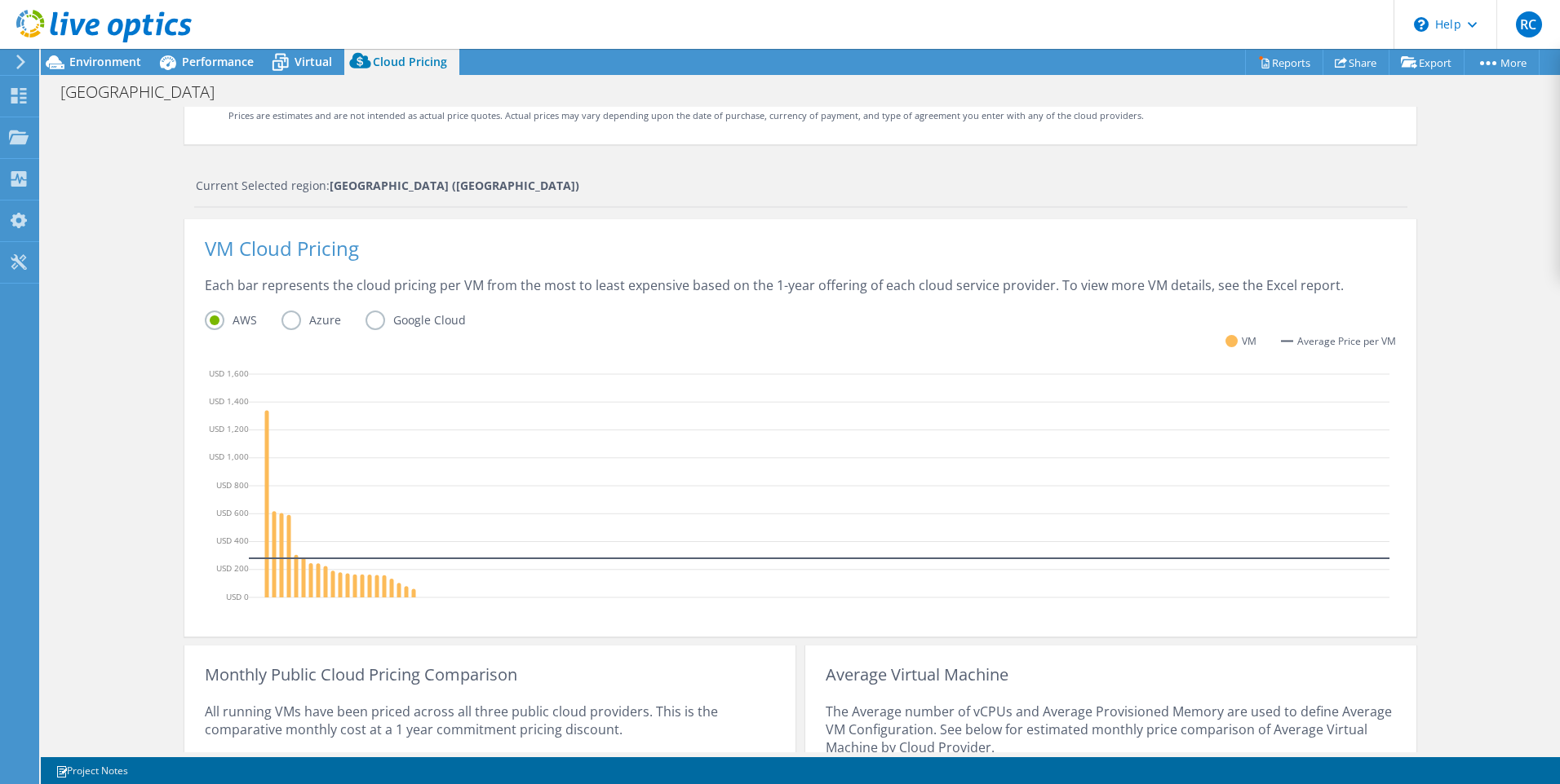
scroll to position [443, 0]
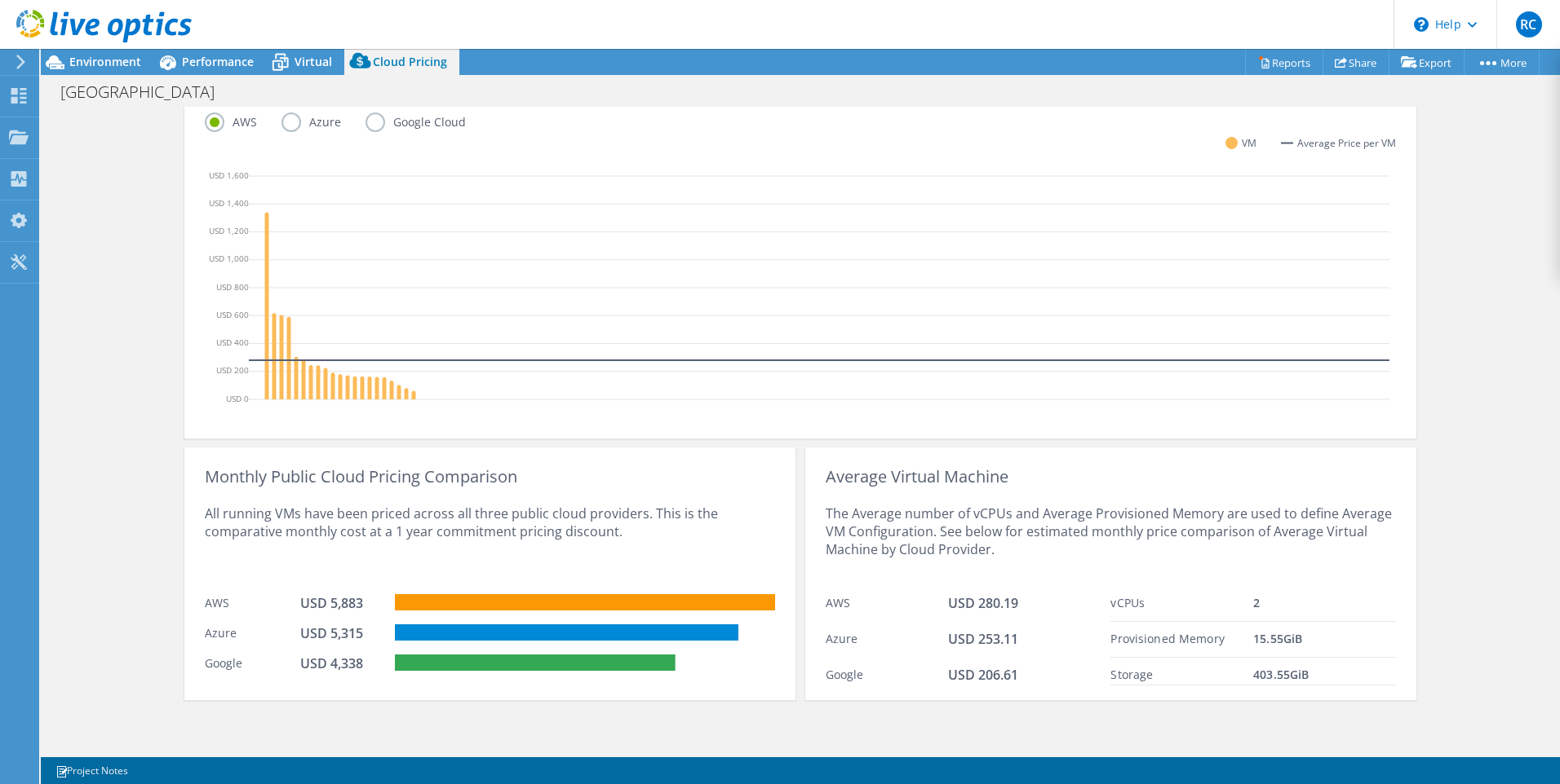
click at [140, 430] on div "Cloud Pricing Live Optics Cloud Pricing uses the native vendor APIs to retrieve…" at bounding box center [799, 208] width 1518 height 1088
click at [215, 445] on div "Monthly Public Cloud Pricing Comparison All running VMs have been priced across…" at bounding box center [799, 569] width 1232 height 263
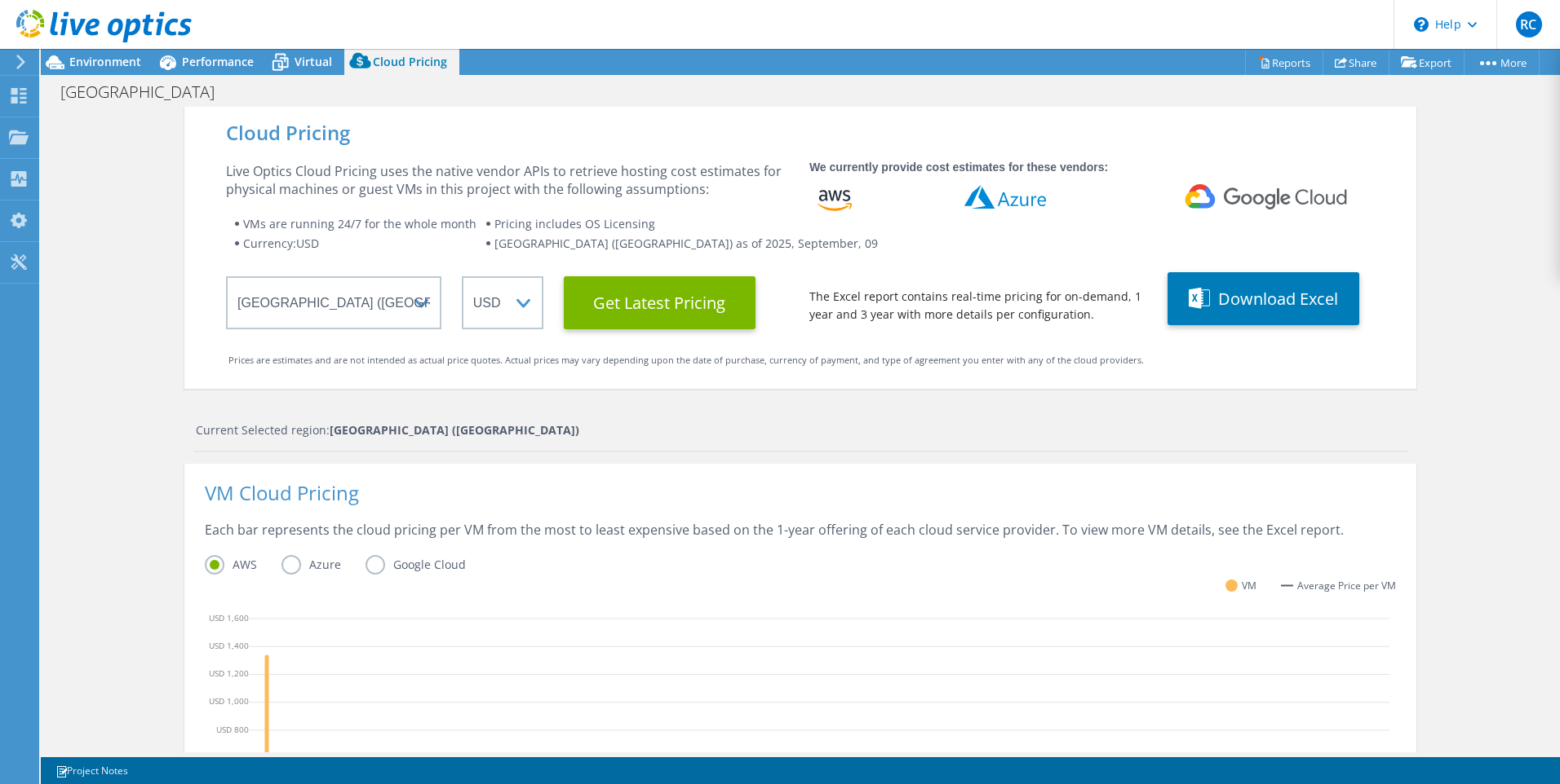
click at [309, 568] on label "Azure" at bounding box center [323, 565] width 84 height 19
click at [0, 0] on input "Azure" at bounding box center [0, 0] width 0 height 0
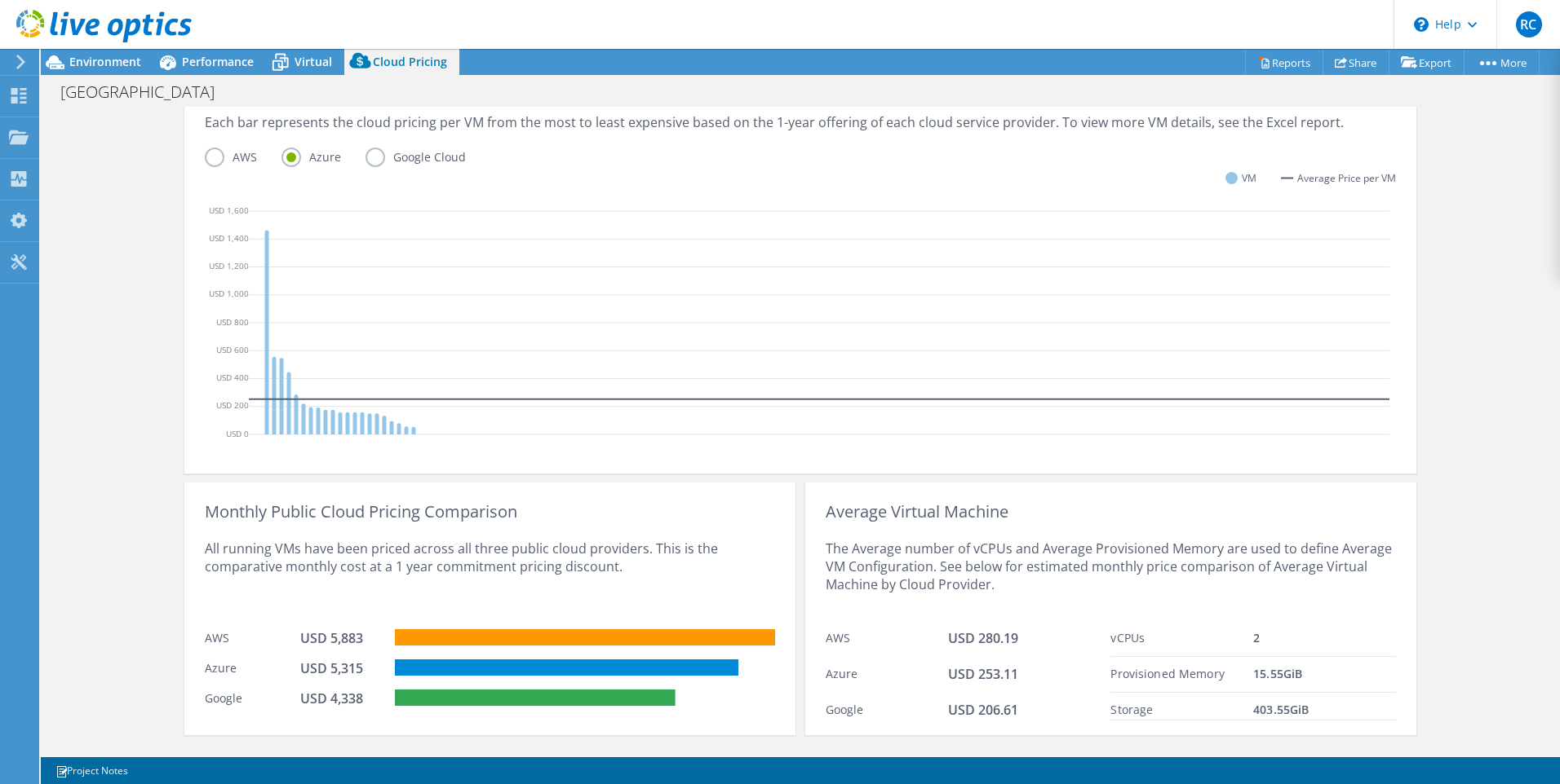
click at [142, 318] on div "Cloud Pricing Live Optics Cloud Pricing uses the native vendor APIs to retrieve…" at bounding box center [799, 243] width 1518 height 1088
click at [1374, 57] on link "Share" at bounding box center [1356, 62] width 67 height 26
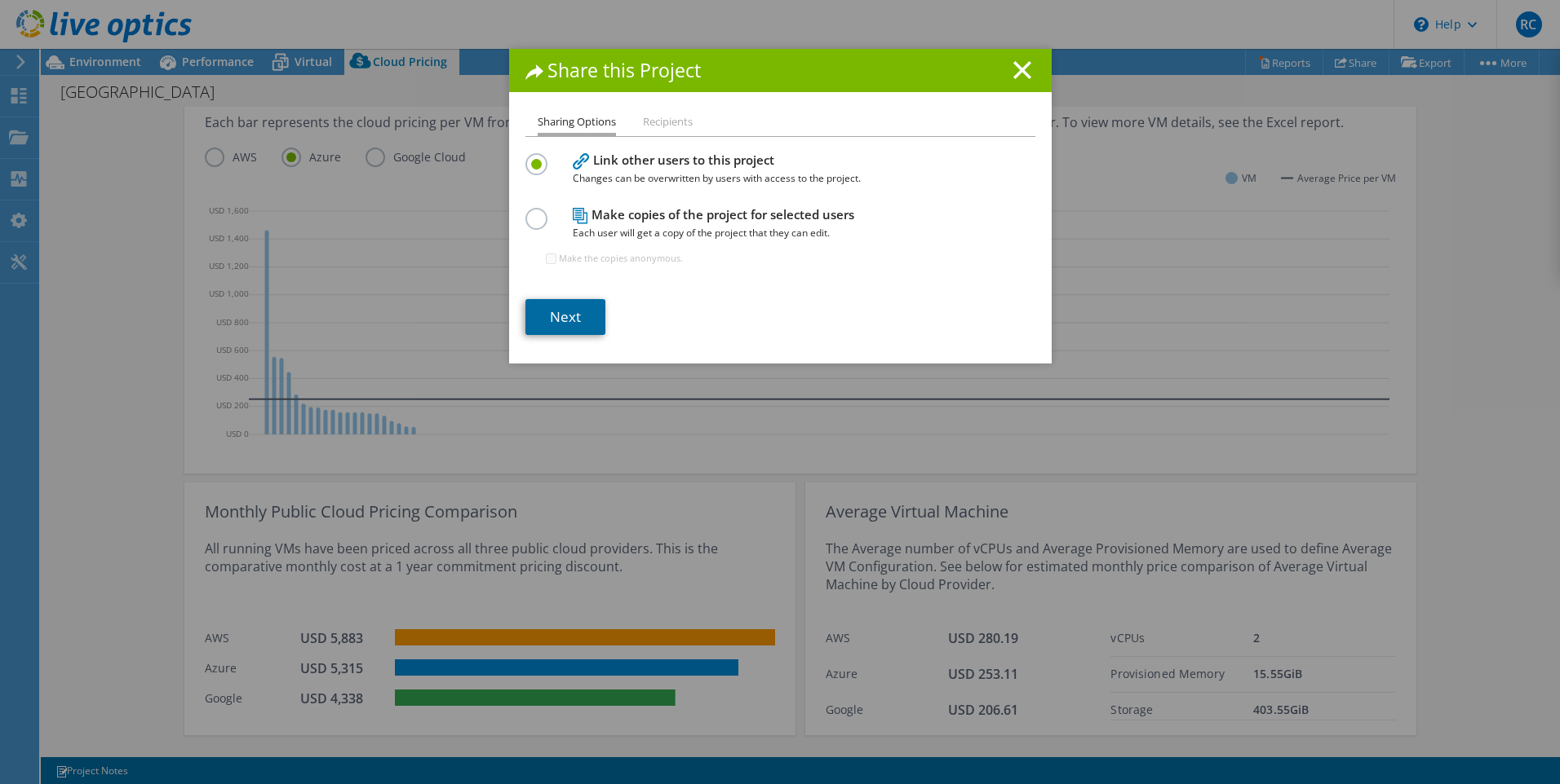
click at [570, 324] on link "Next" at bounding box center [565, 317] width 80 height 36
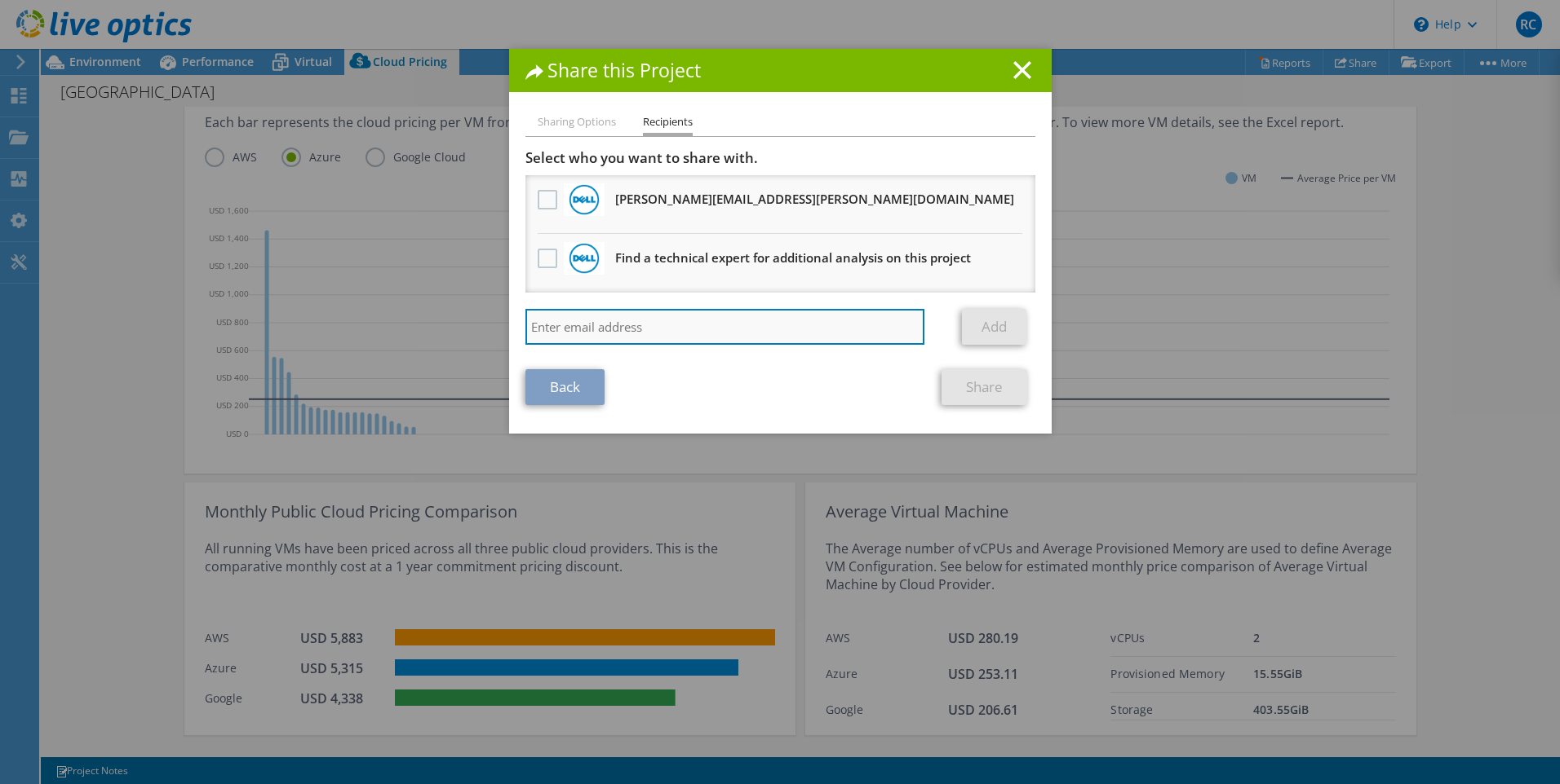
click at [568, 329] on input "search" at bounding box center [725, 327] width 400 height 36
click at [602, 329] on input "search" at bounding box center [725, 327] width 400 height 36
paste input "rphalip@septodont.com"
type input "rphalip@septodont.com"
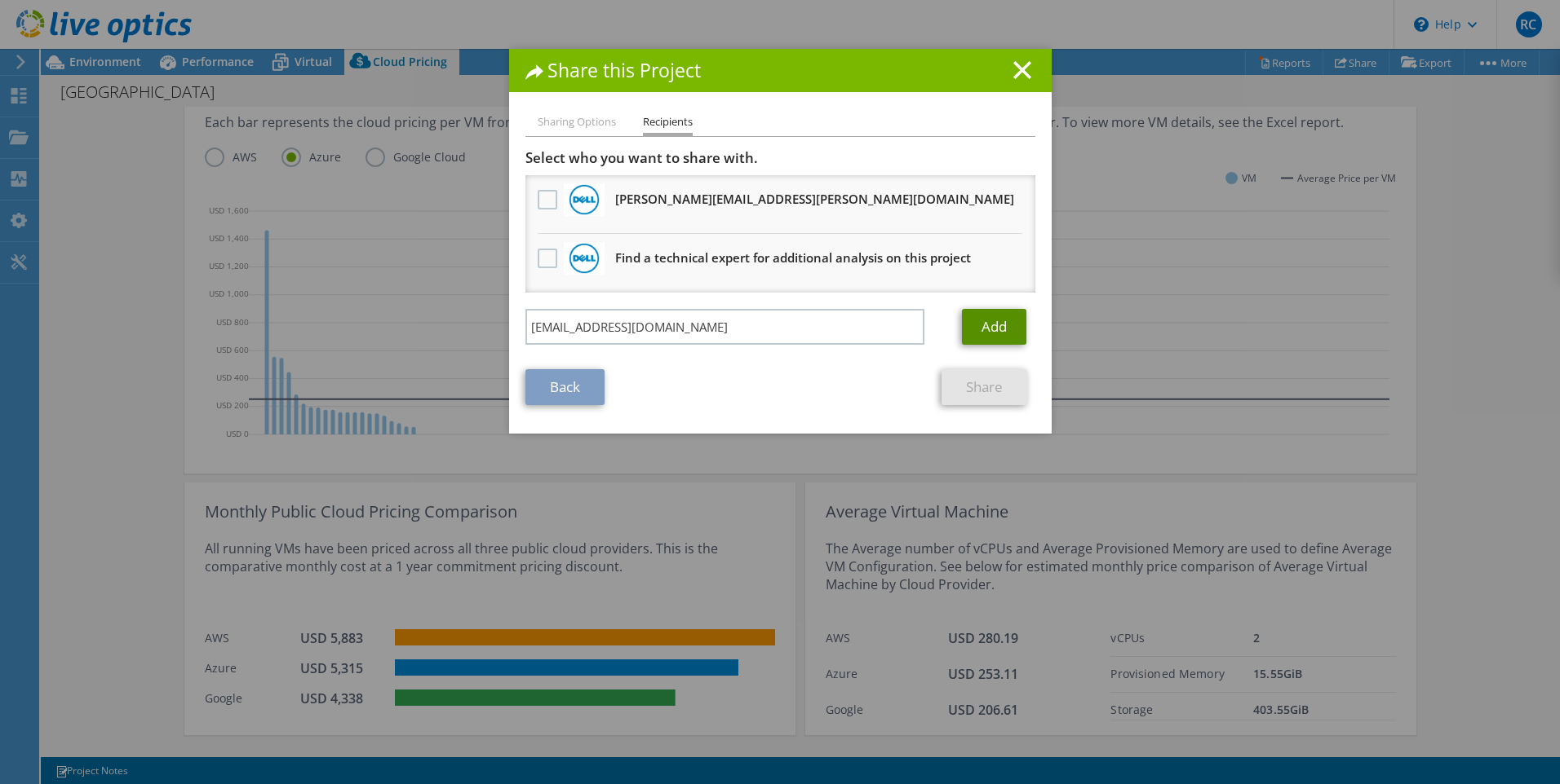
click at [985, 319] on link "Add" at bounding box center [993, 327] width 65 height 36
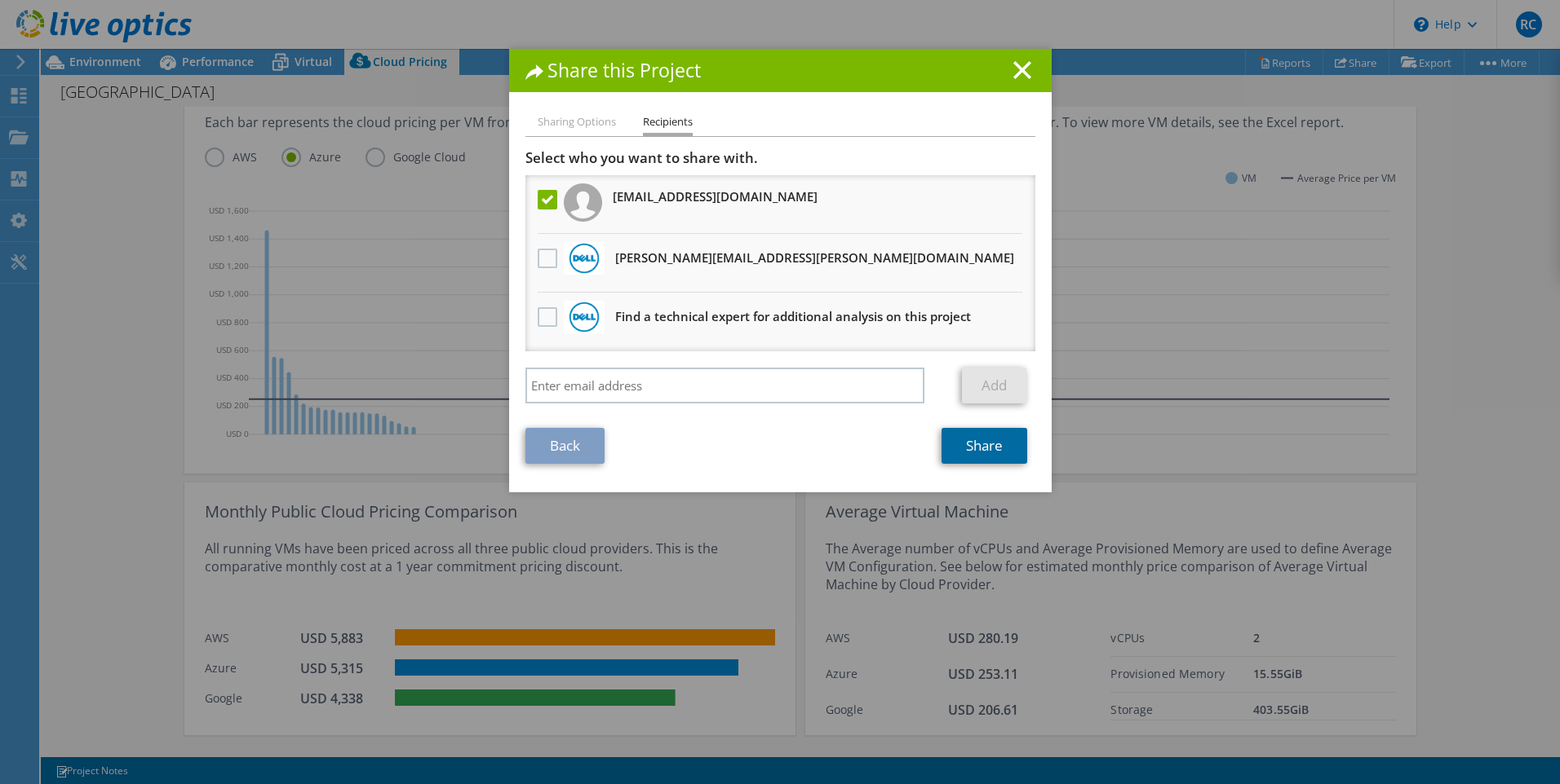
click at [971, 453] on link "Share" at bounding box center [983, 445] width 86 height 36
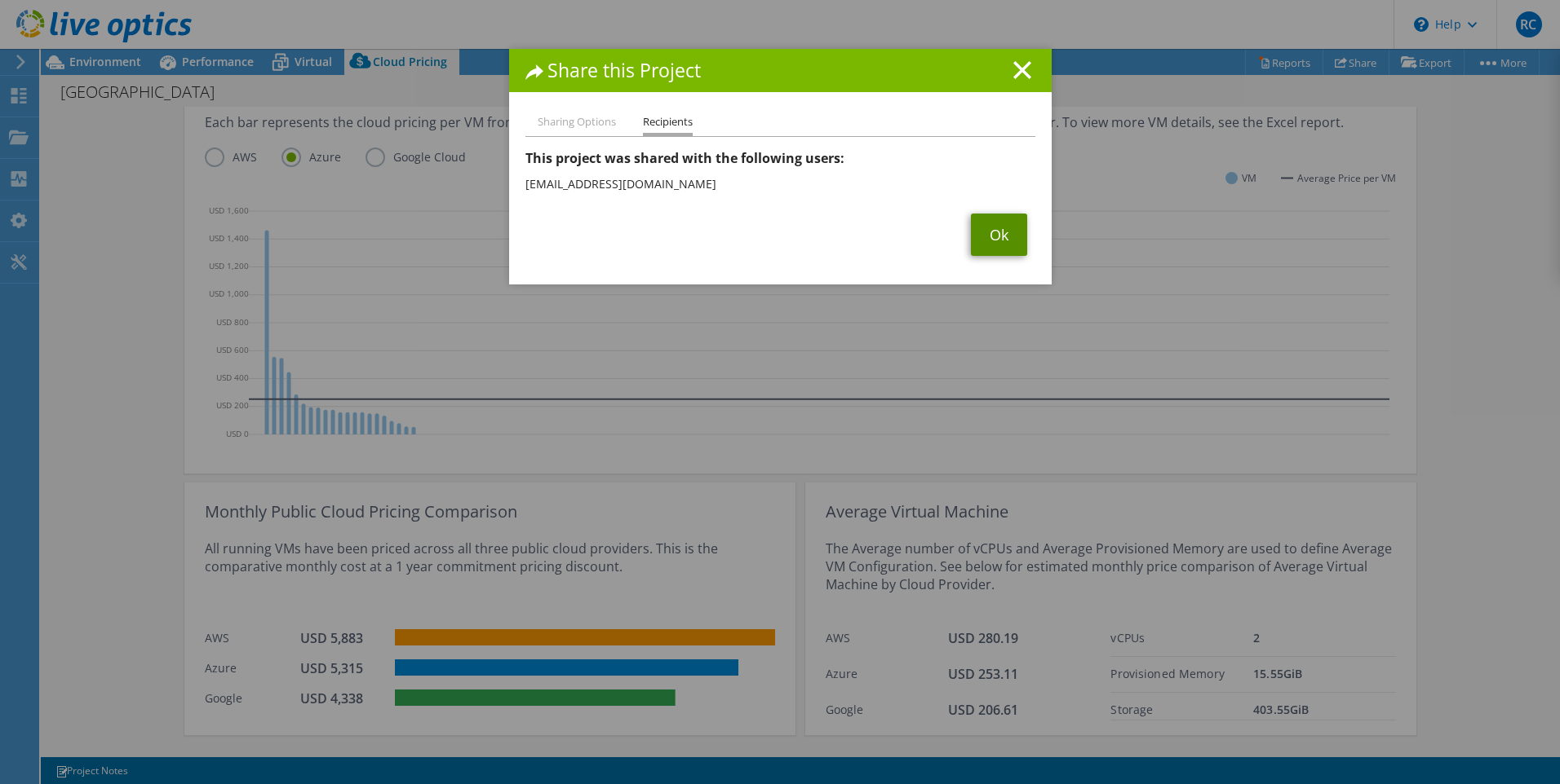
click at [1003, 236] on link "Ok" at bounding box center [999, 235] width 57 height 42
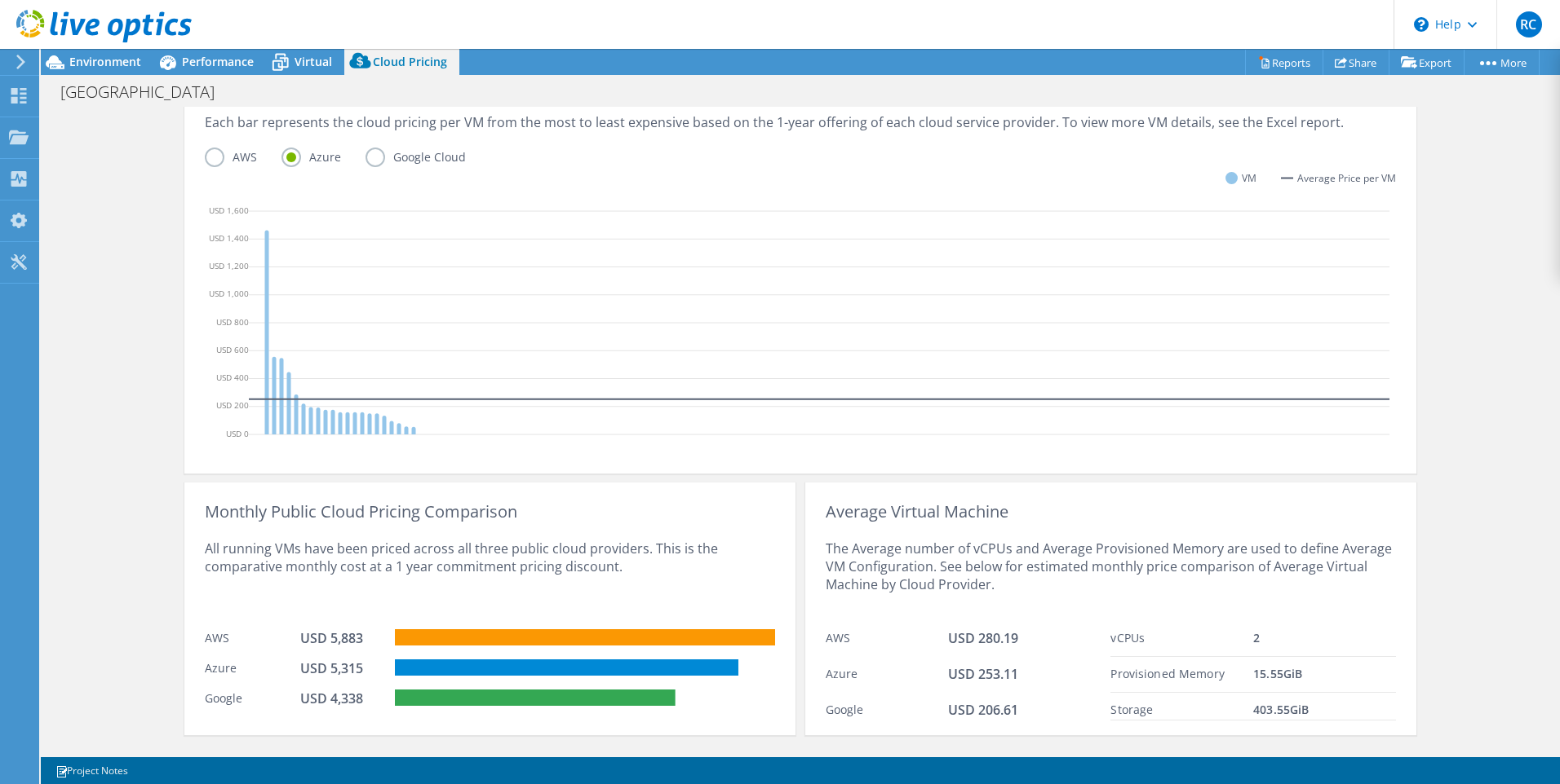
click at [89, 482] on div "Cloud Pricing Live Optics Cloud Pricing uses the native vendor APIs to retrieve…" at bounding box center [799, 243] width 1518 height 1088
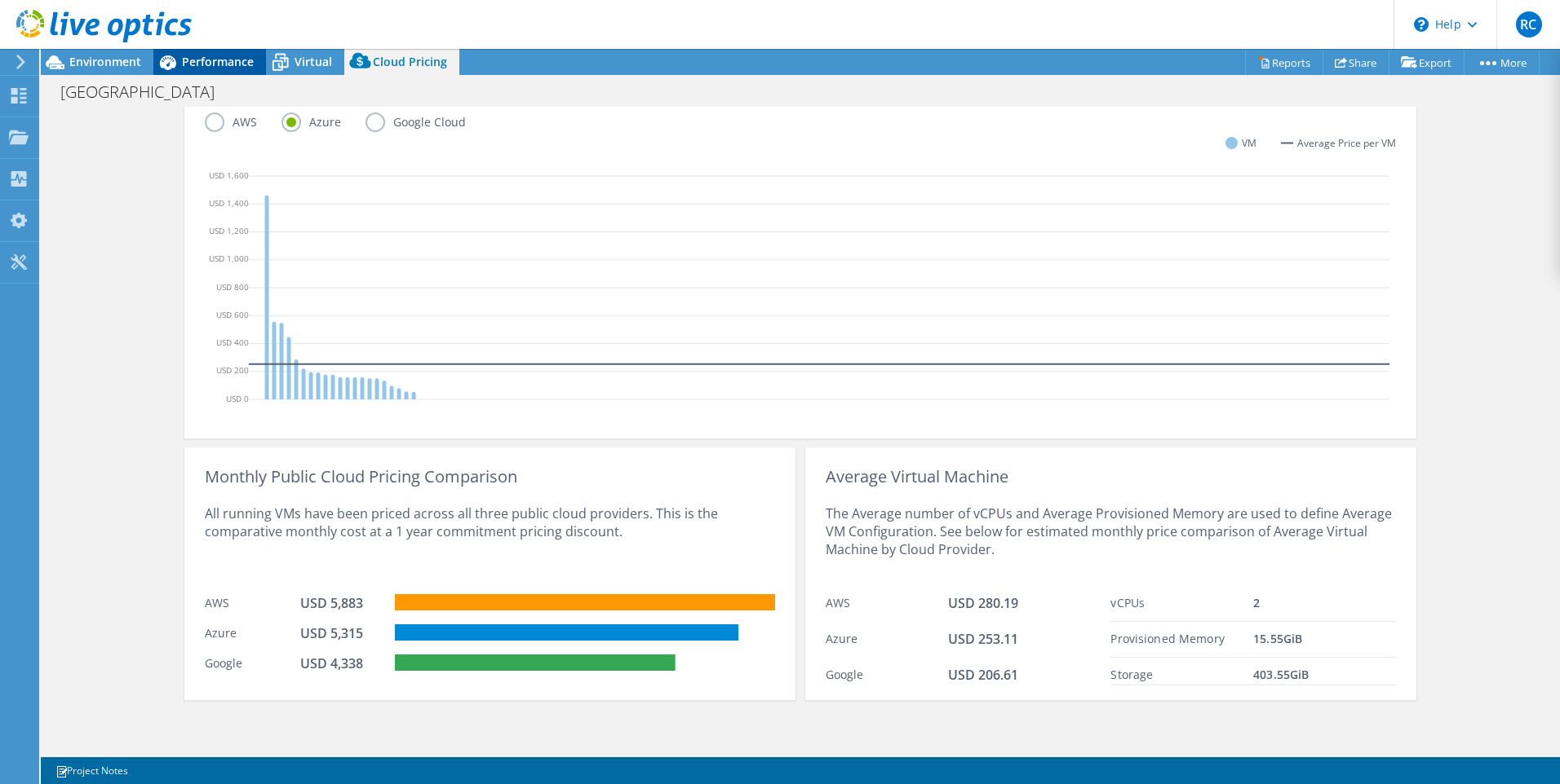
click at [197, 63] on span "Performance" at bounding box center [218, 62] width 72 height 16
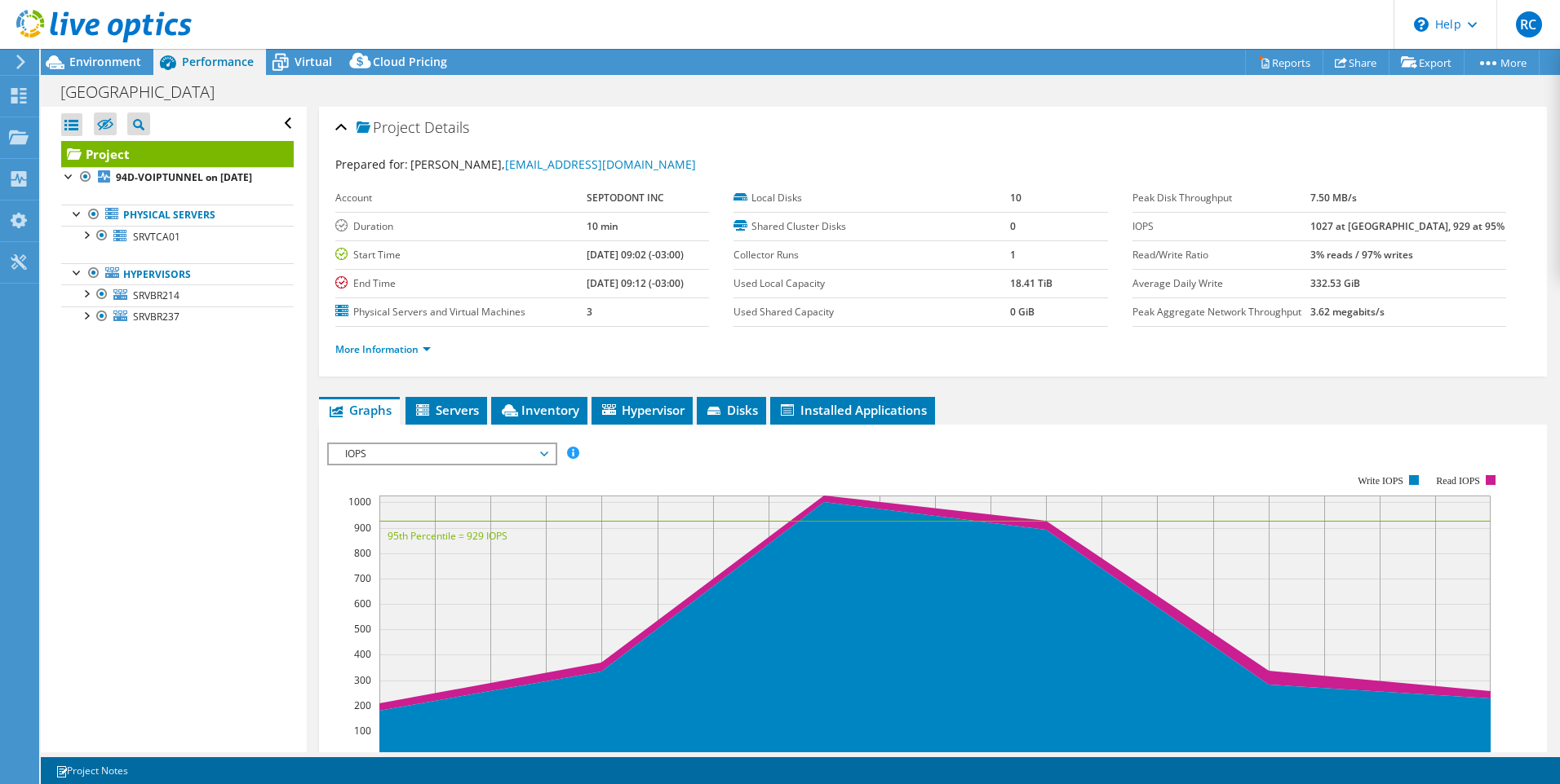
scroll to position [0, 0]
click at [82, 295] on div at bounding box center [86, 293] width 16 height 16
click at [91, 272] on div at bounding box center [94, 273] width 16 height 19
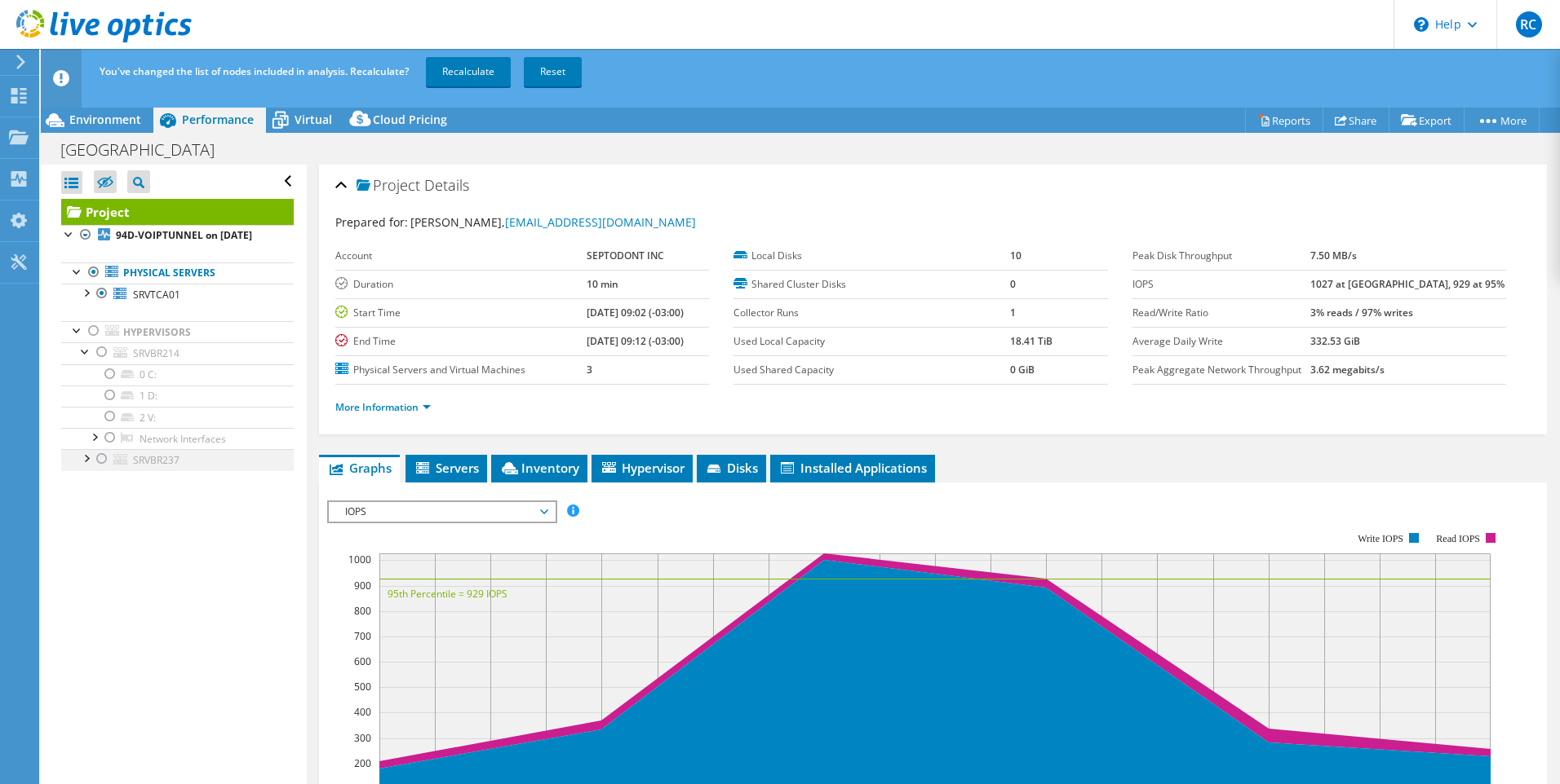
click at [104, 459] on div at bounding box center [102, 459] width 16 height 19
click at [88, 458] on div at bounding box center [86, 457] width 16 height 16
click at [100, 590] on div at bounding box center [94, 586] width 16 height 16
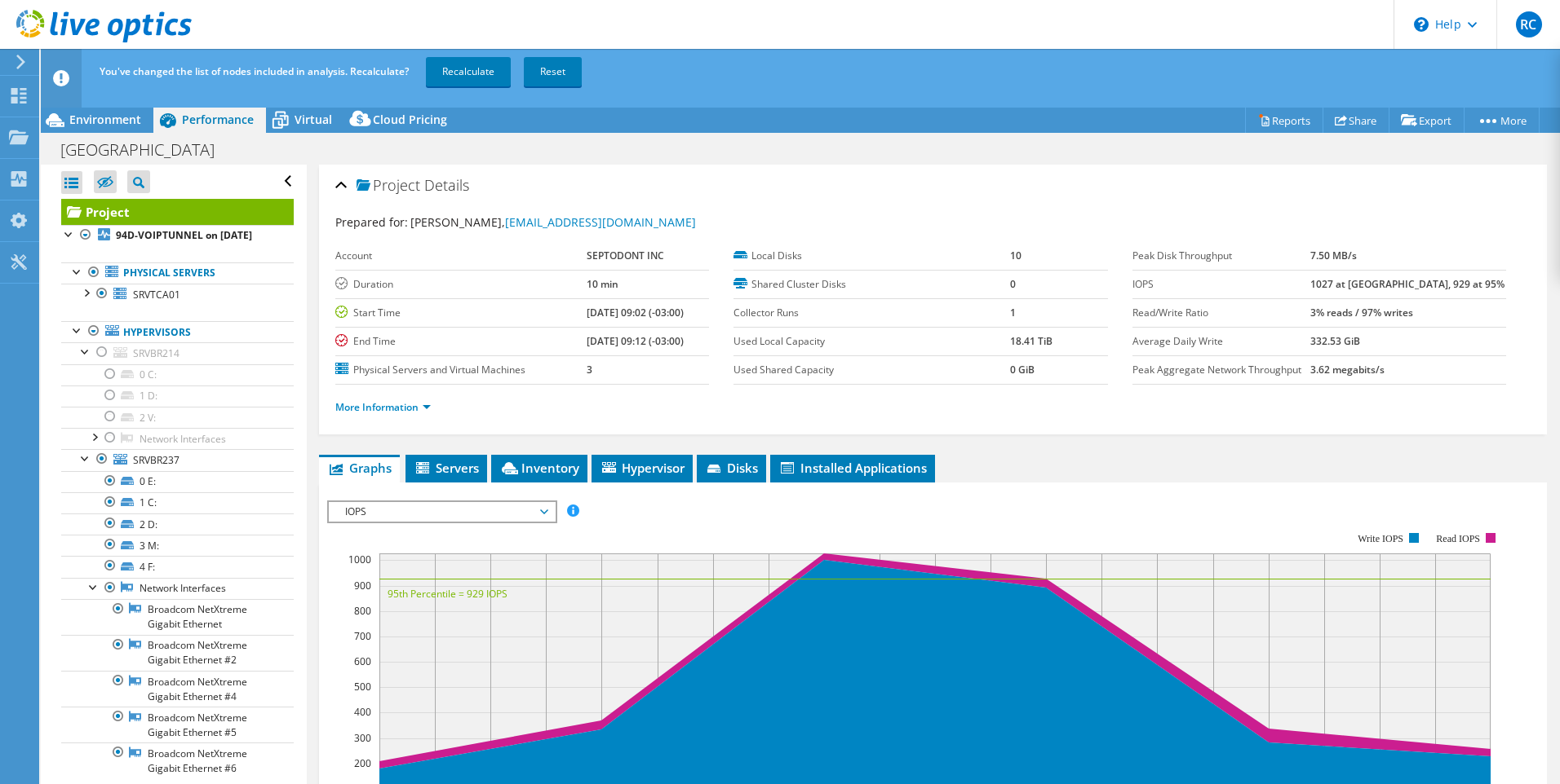
scroll to position [360, 0]
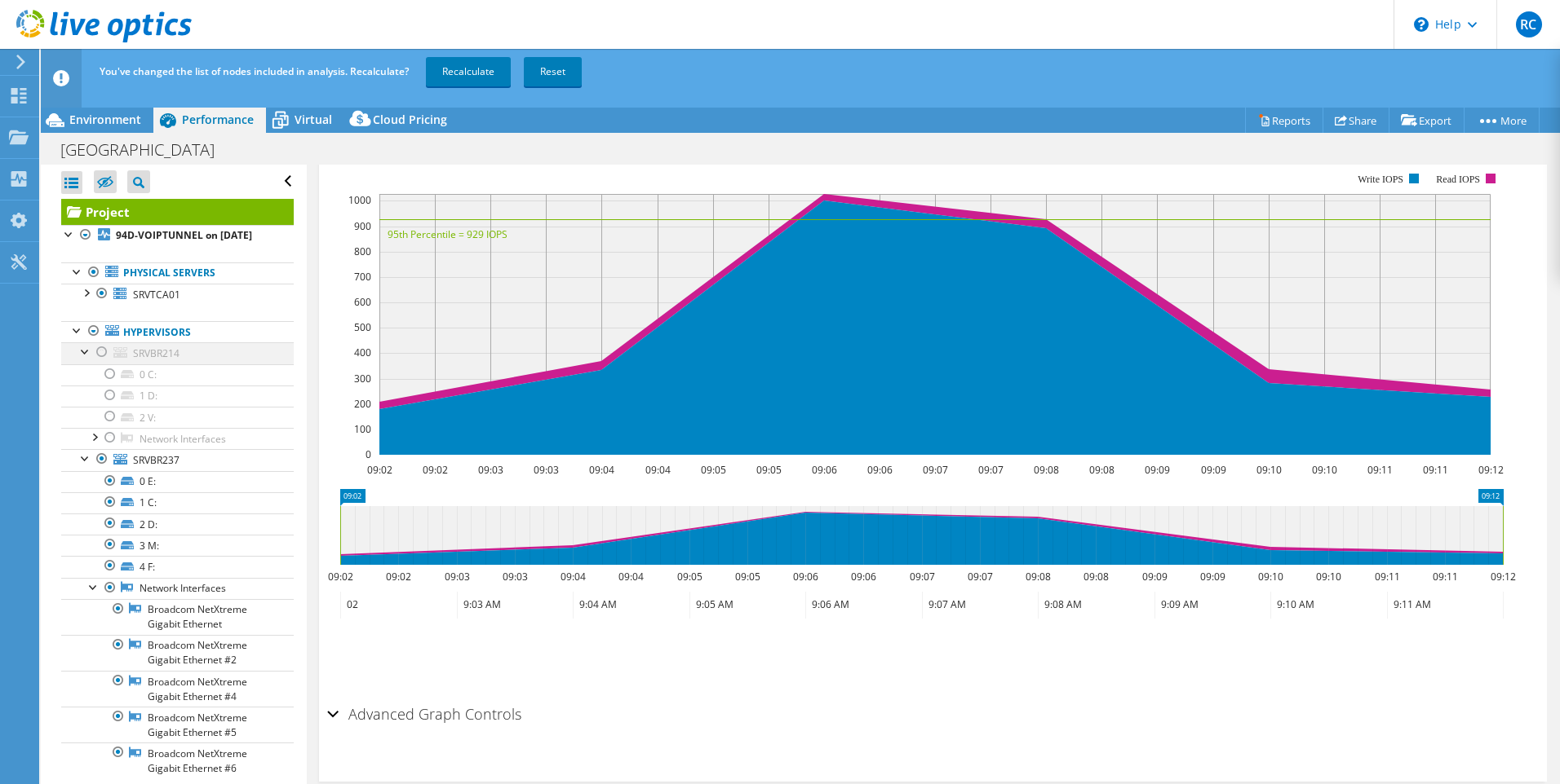
click at [98, 349] on div at bounding box center [102, 352] width 16 height 19
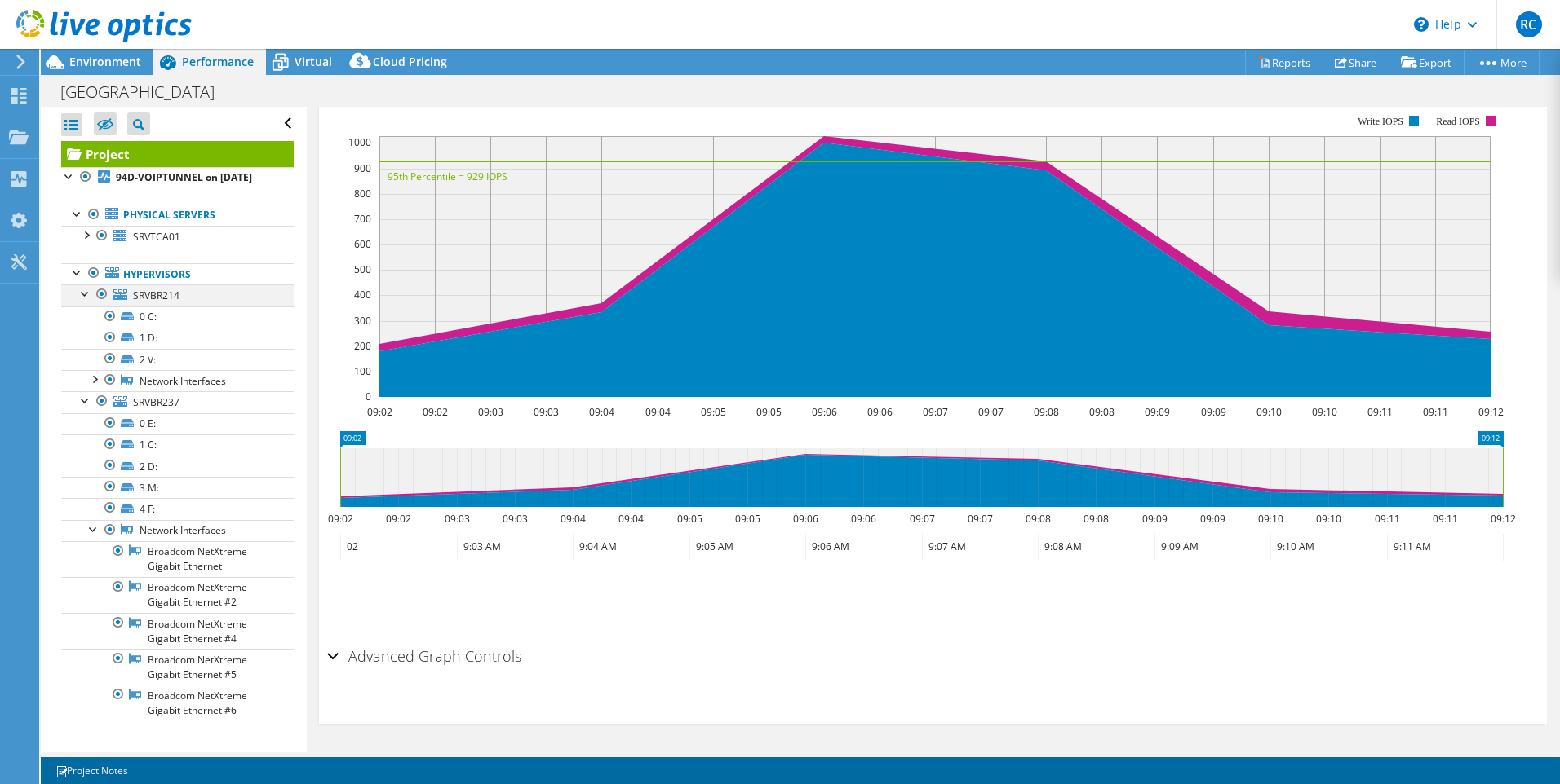
click at [102, 296] on div at bounding box center [102, 294] width 16 height 19
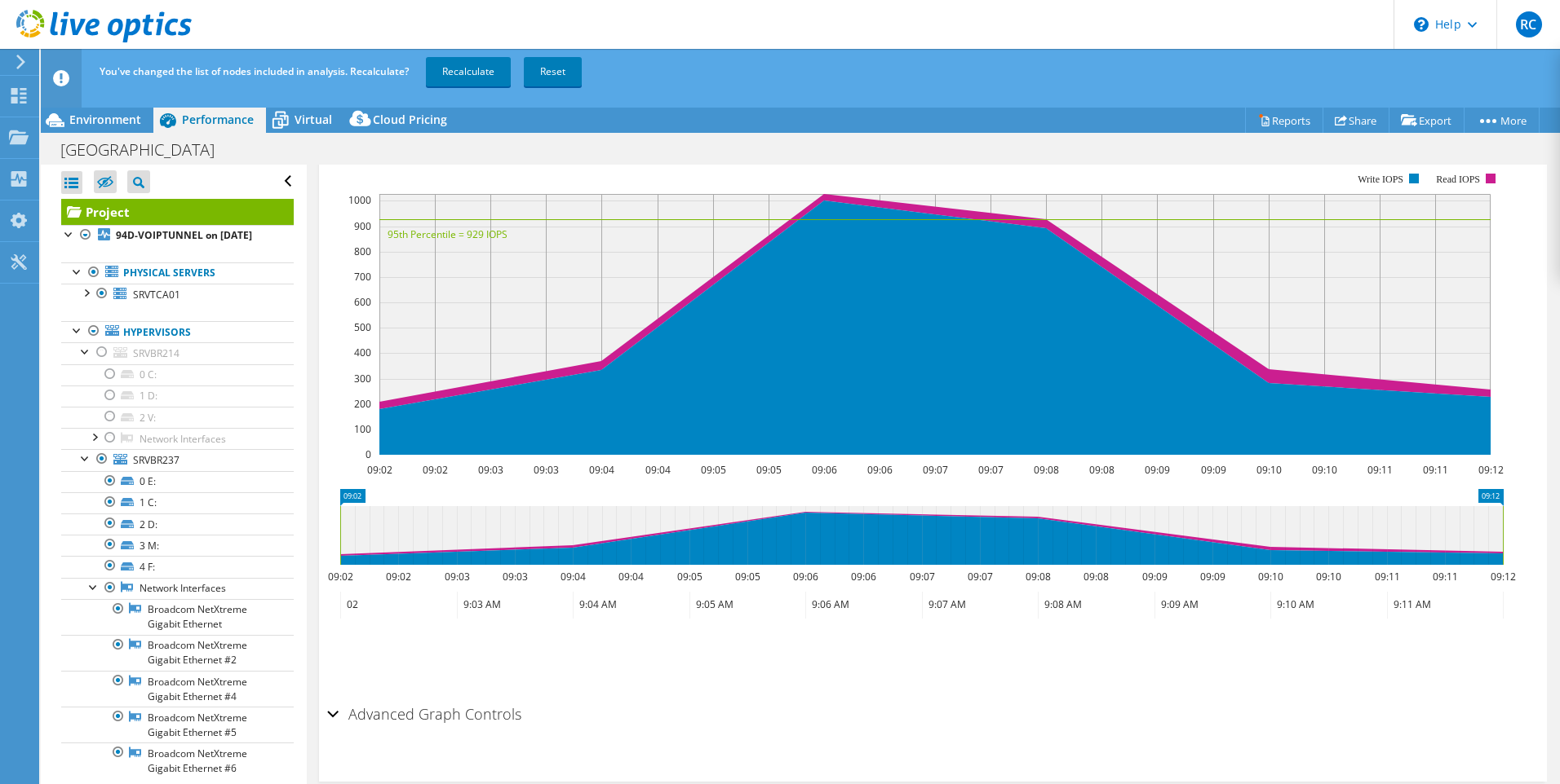
scroll to position [0, 0]
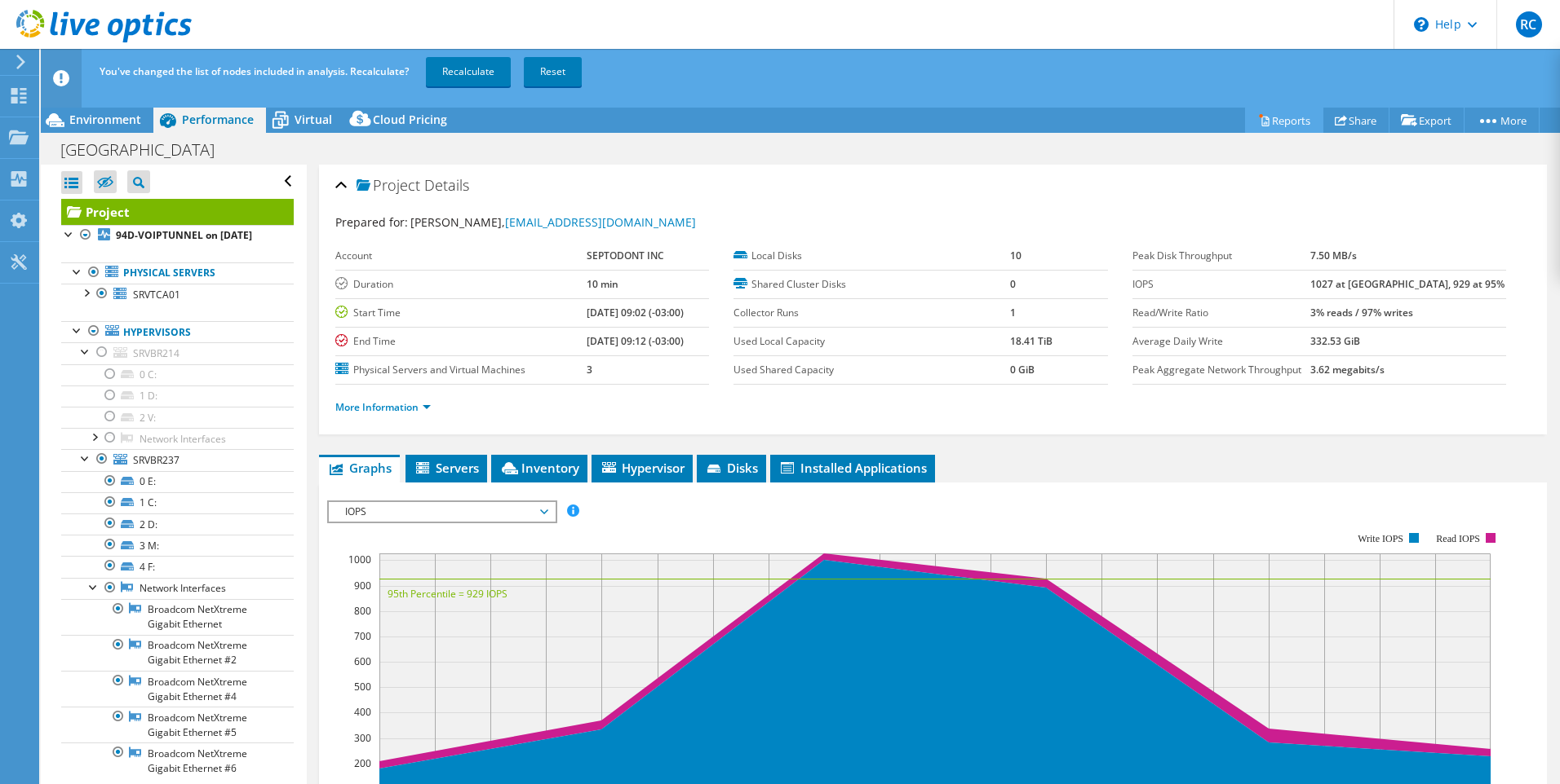
click at [1266, 121] on link "Reports" at bounding box center [1284, 120] width 79 height 26
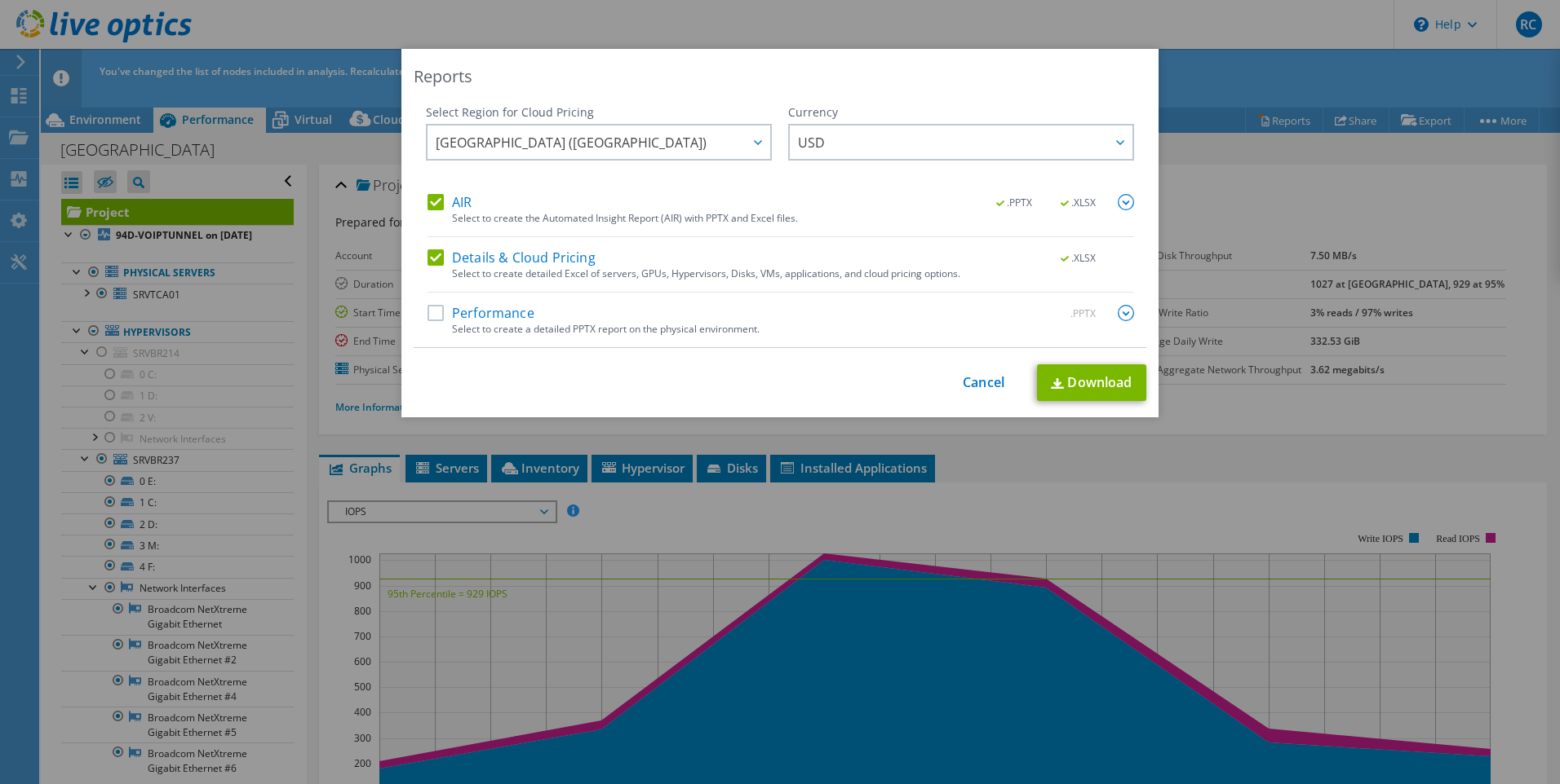
click at [975, 392] on div "This process may take a while, please wait... Cancel Download" at bounding box center [780, 383] width 732 height 37
click at [975, 386] on link "Cancel" at bounding box center [983, 383] width 42 height 16
